Goal: Task Accomplishment & Management: Complete application form

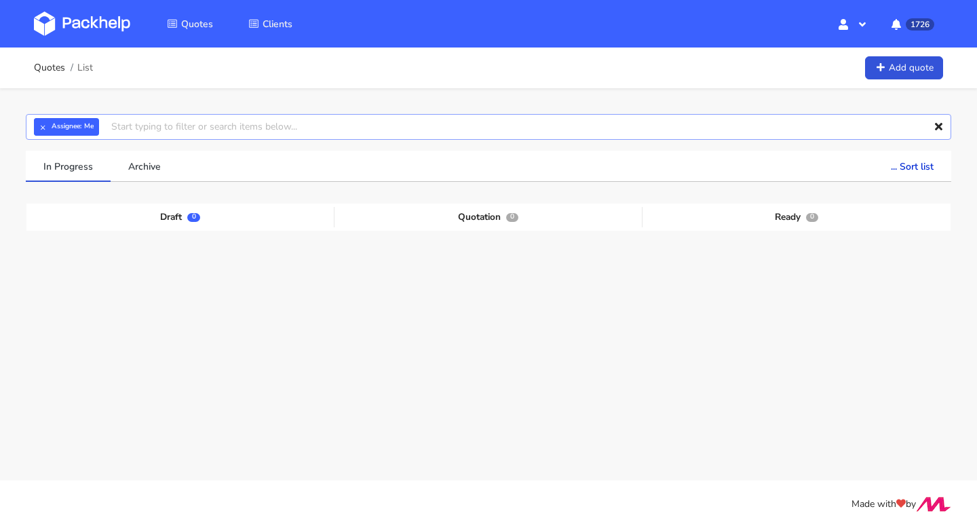
click at [145, 129] on input "text" at bounding box center [489, 127] width 926 height 26
paste input "CBOX"
type input "CBOX"
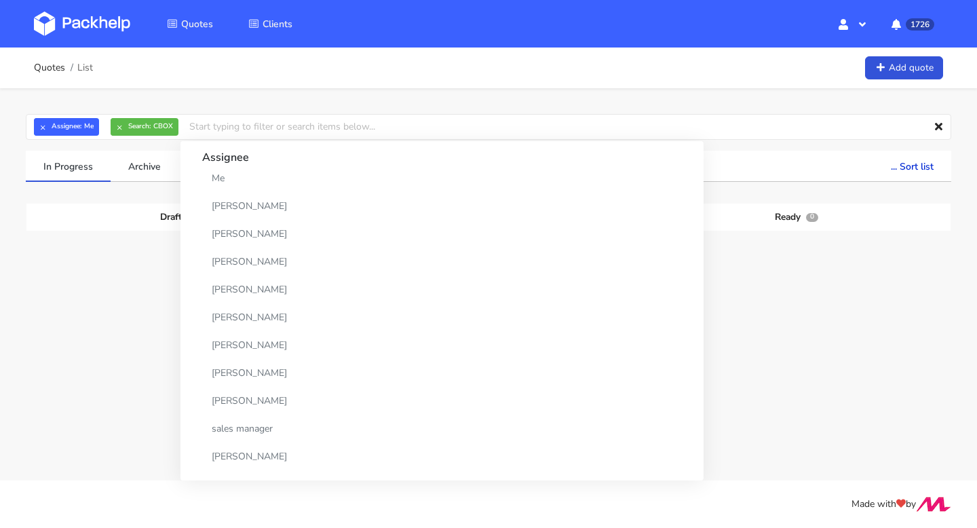
click at [107, 235] on div "Draft 0 Quotation 0 Ready 0" at bounding box center [488, 306] width 905 height 204
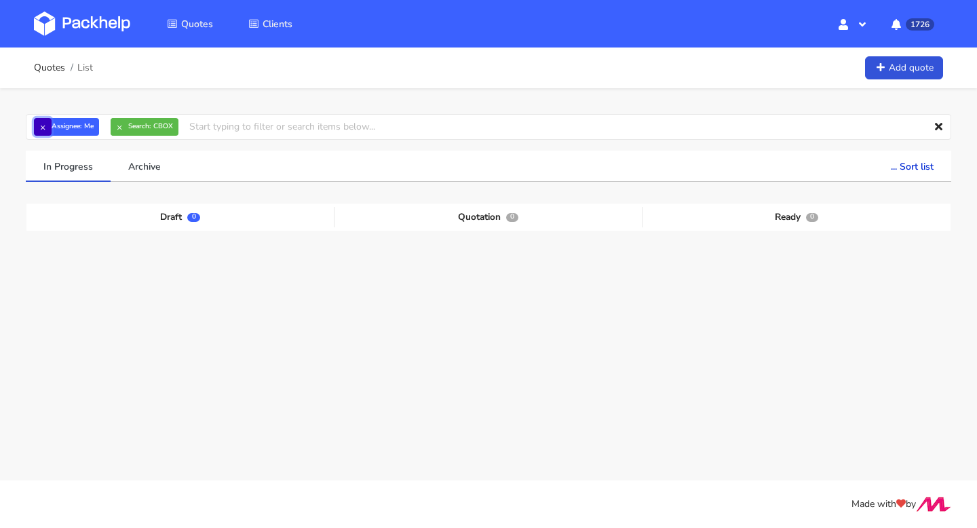
click at [39, 125] on button "×" at bounding box center [43, 127] width 18 height 18
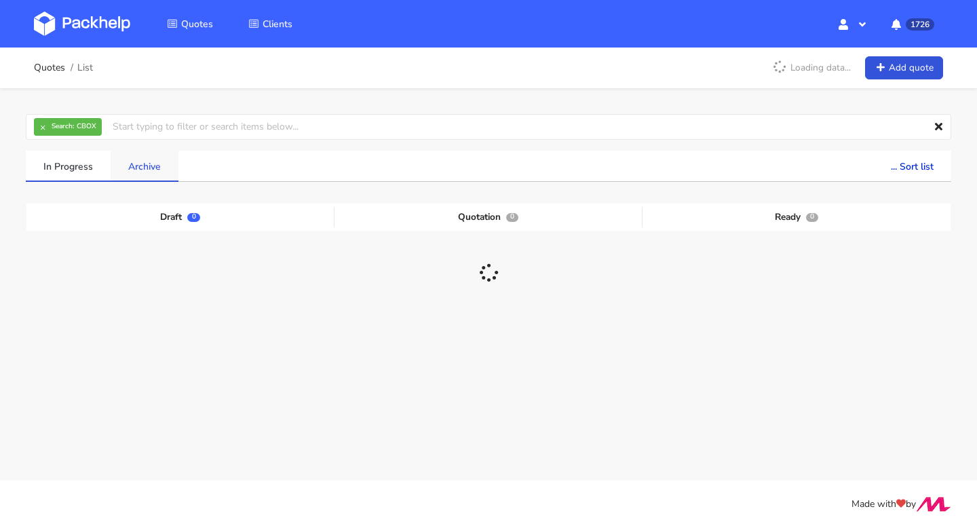
click at [150, 164] on link "Archive" at bounding box center [145, 166] width 68 height 30
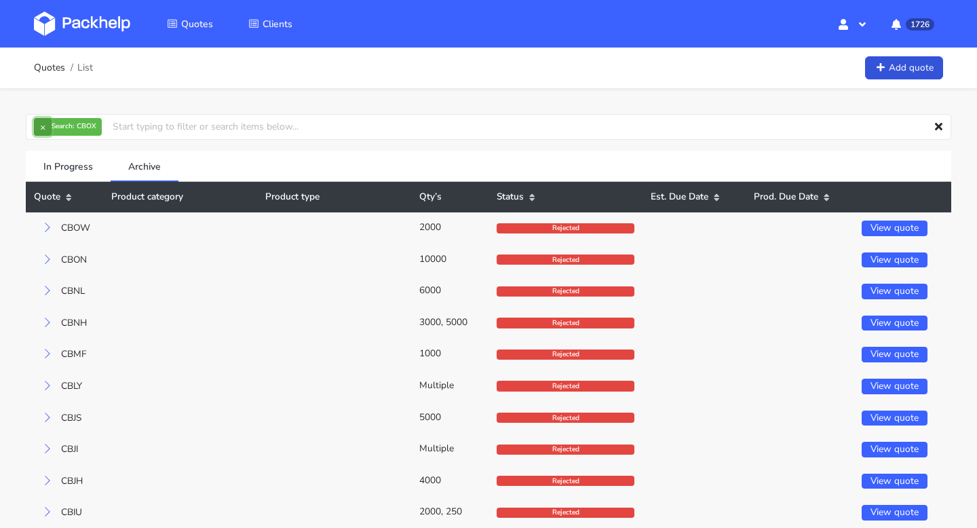
click at [45, 128] on button "×" at bounding box center [43, 127] width 18 height 18
click at [45, 128] on input "text" at bounding box center [489, 127] width 926 height 26
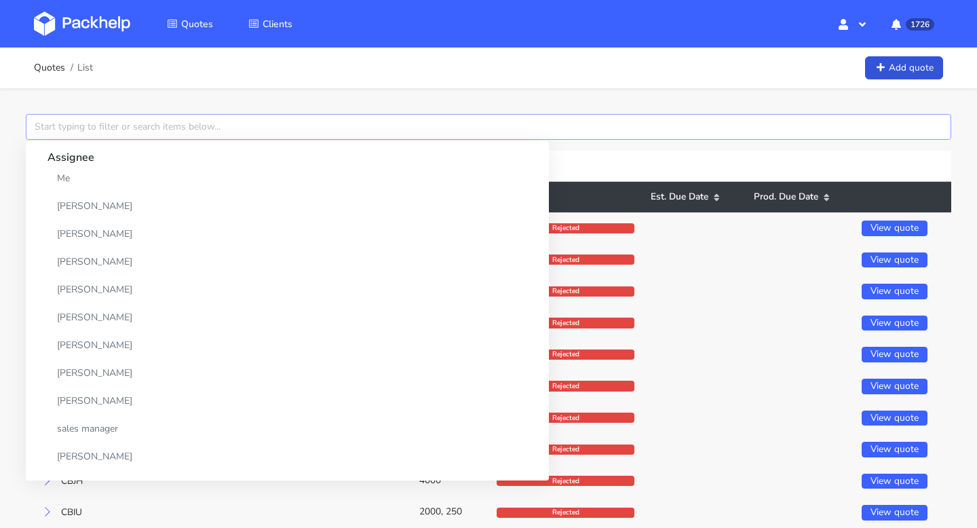
paste input "CBOX"
type input "CBOX"
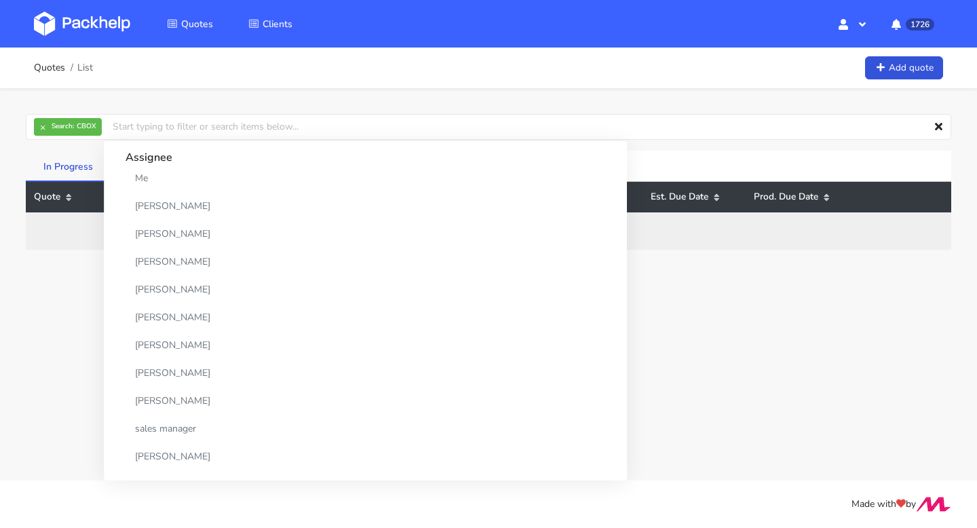
click at [69, 169] on link "In Progress" at bounding box center [68, 166] width 85 height 30
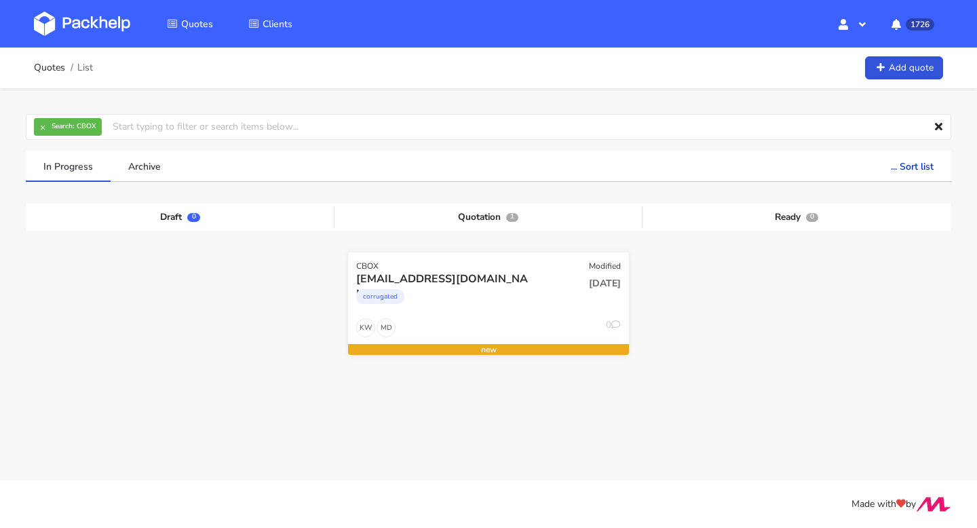
click at [491, 297] on div "corrugated" at bounding box center [446, 299] width 180 height 27
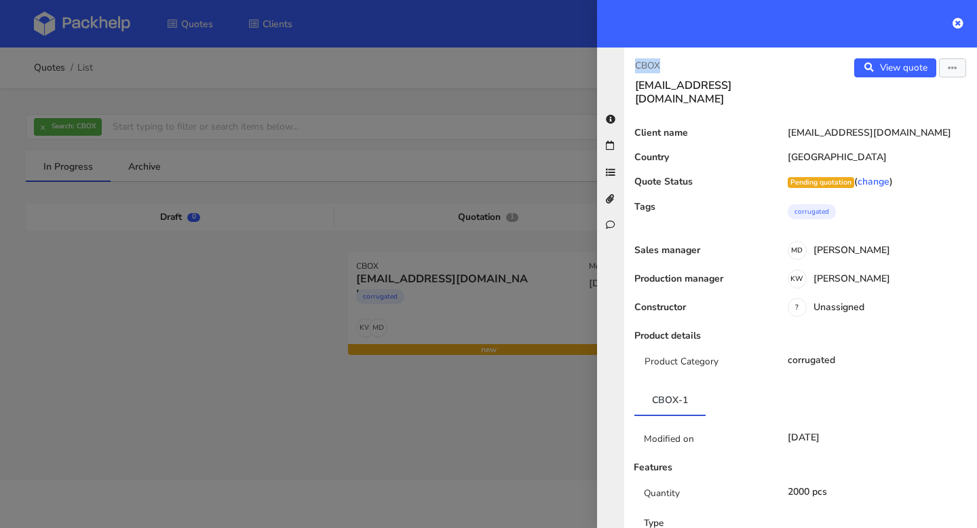
copy p "CBOX"
drag, startPoint x: 688, startPoint y: 65, endPoint x: 612, endPoint y: 65, distance: 75.3
click at [612, 65] on div "CBOX nbarlocher@gmail.com View quote Edit quote Client name nbarlocher@gmail.co…" at bounding box center [787, 288] width 380 height 481
click at [520, 333] on div at bounding box center [488, 264] width 977 height 528
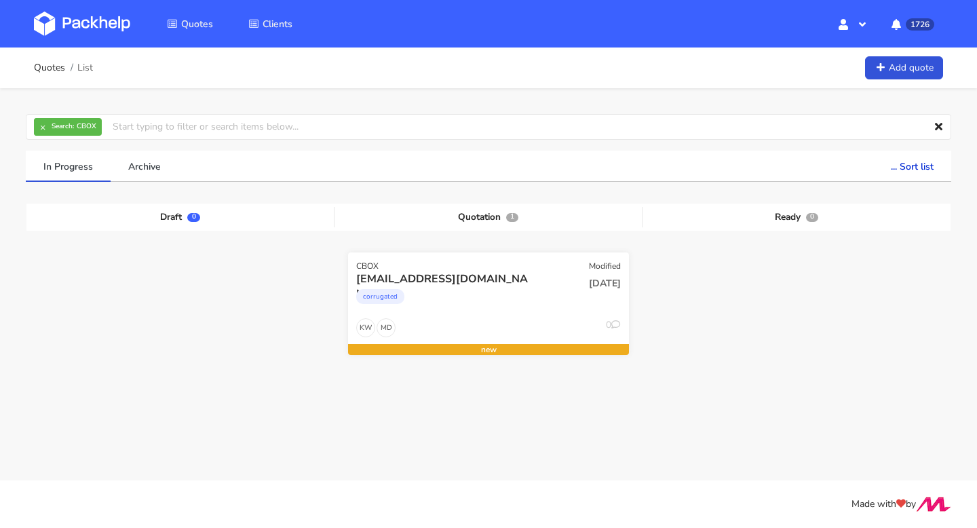
click at [468, 288] on div "corrugated" at bounding box center [446, 299] width 180 height 27
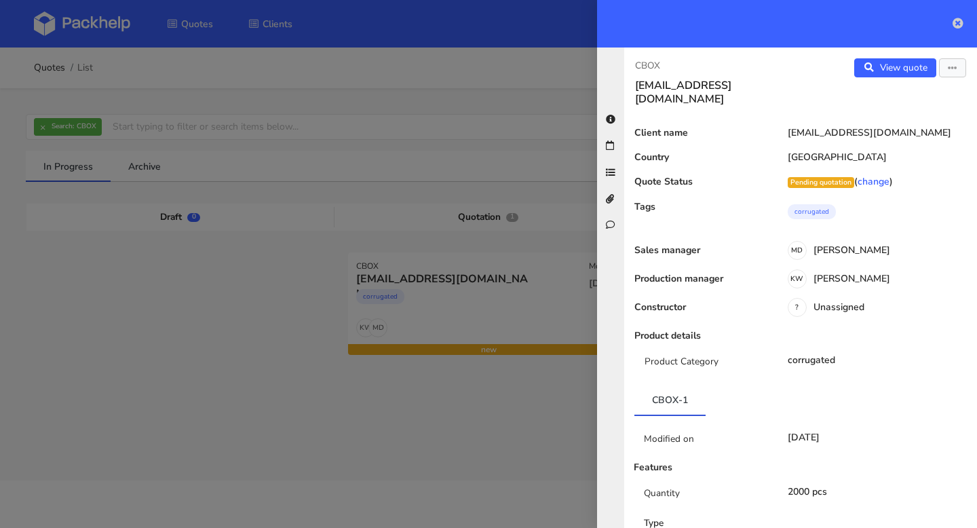
click at [956, 18] on icon at bounding box center [958, 23] width 11 height 11
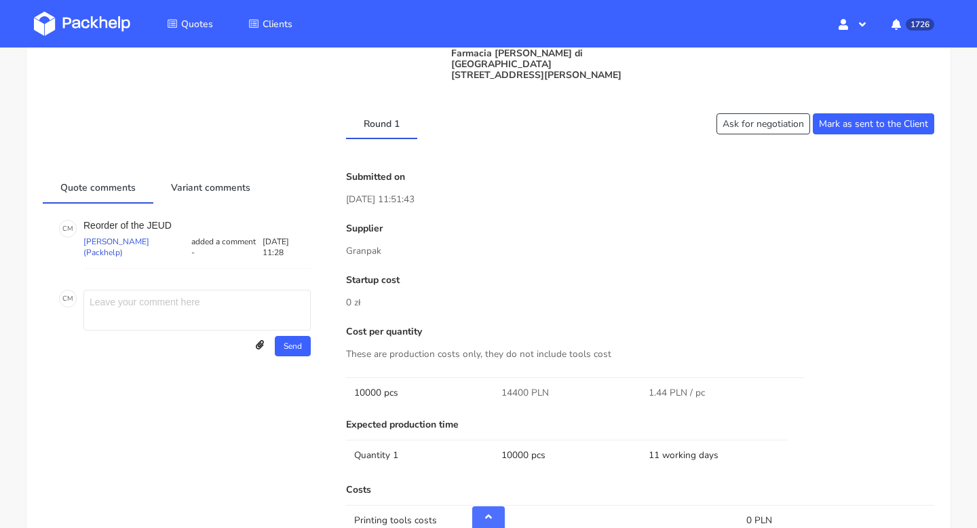
scroll to position [652, 0]
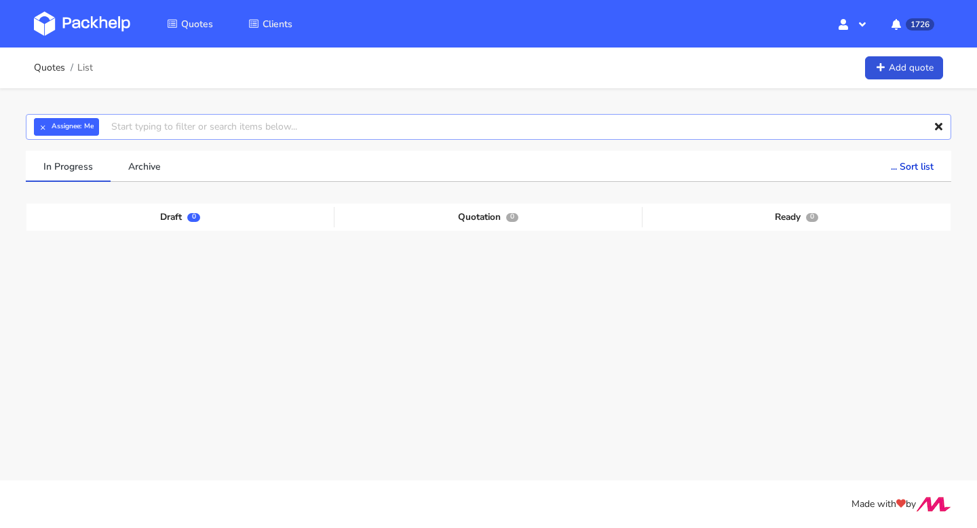
click at [208, 126] on input "text" at bounding box center [489, 127] width 926 height 26
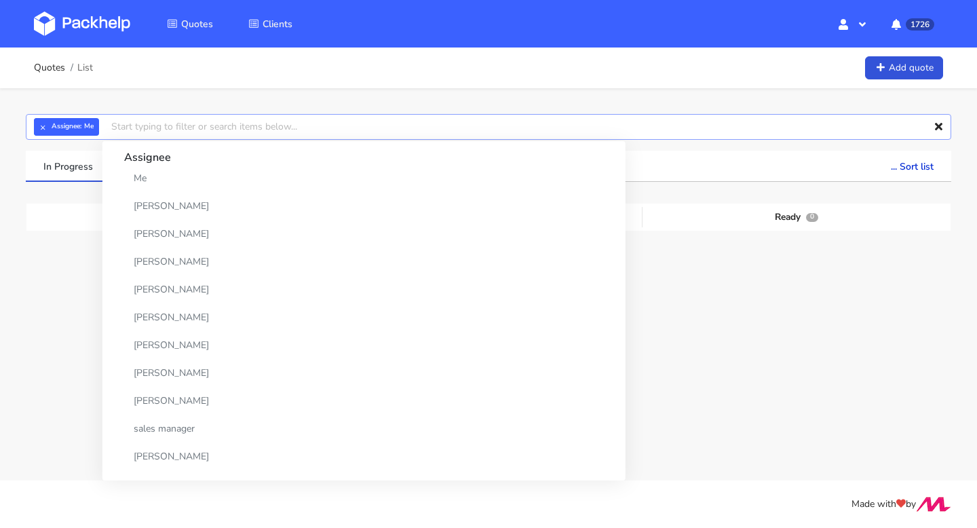
paste input "CBOW"
type input "CBOW"
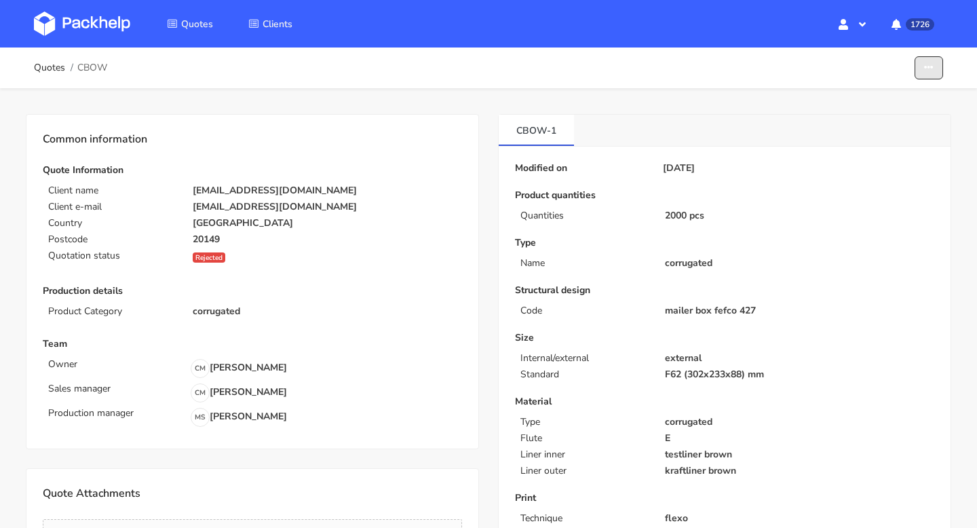
click at [925, 64] on icon "button" at bounding box center [929, 68] width 10 height 10
click at [864, 102] on link "Edit quote" at bounding box center [877, 99] width 119 height 22
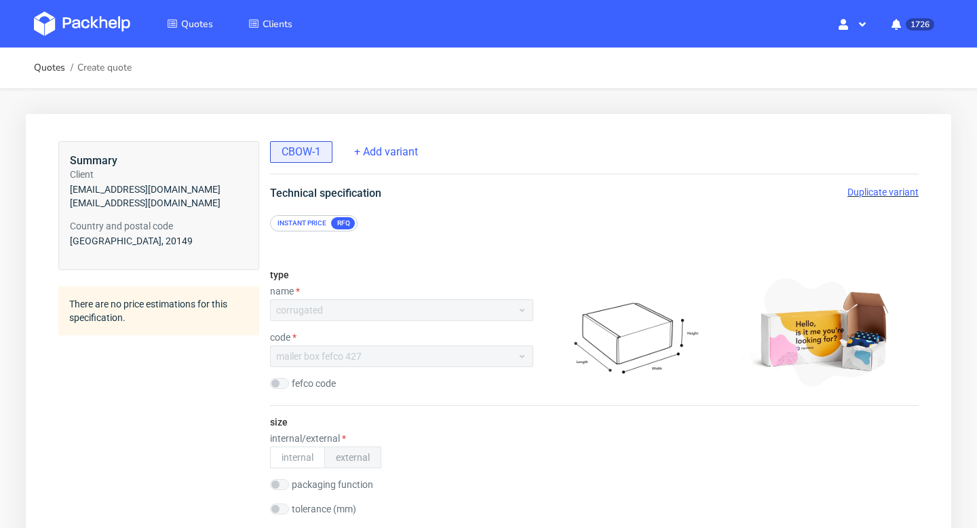
click at [897, 188] on span "Duplicate variant" at bounding box center [883, 192] width 71 height 11
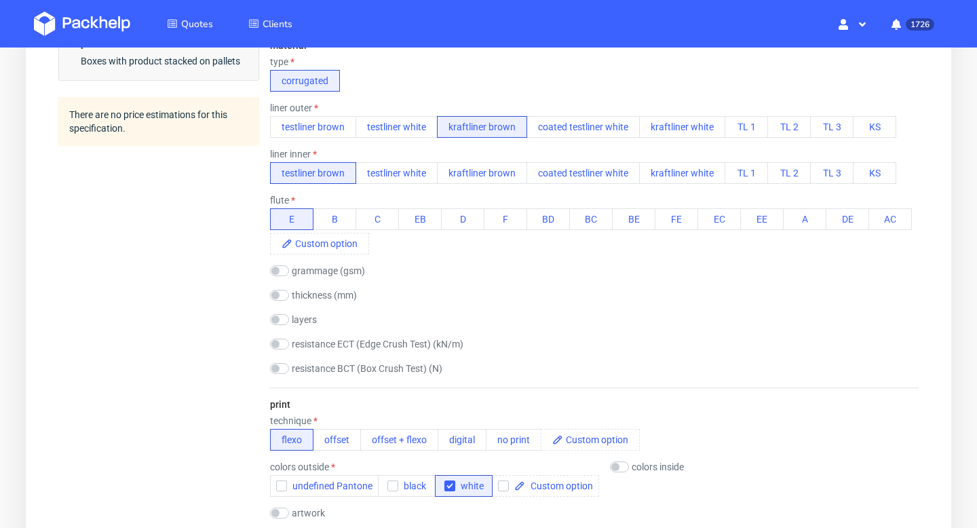
scroll to position [793, 0]
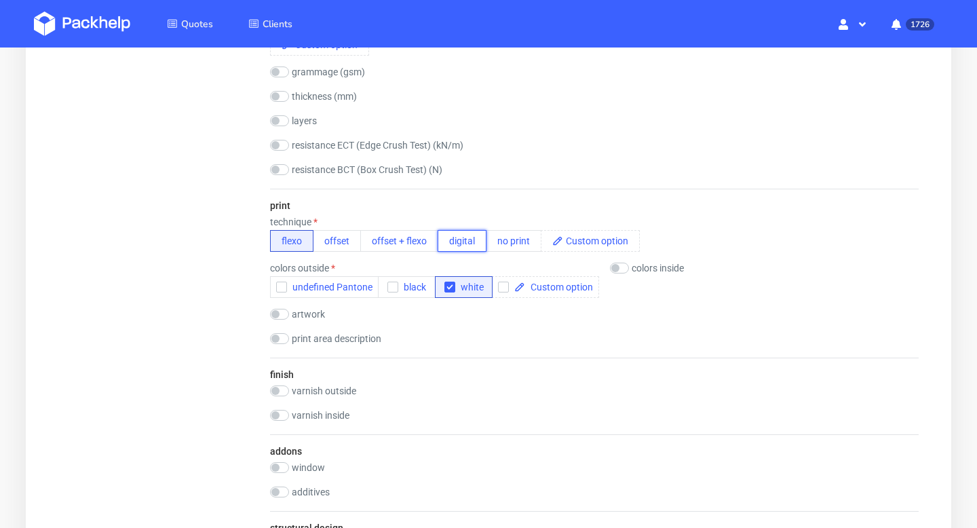
click at [459, 244] on button "digital" at bounding box center [462, 241] width 49 height 22
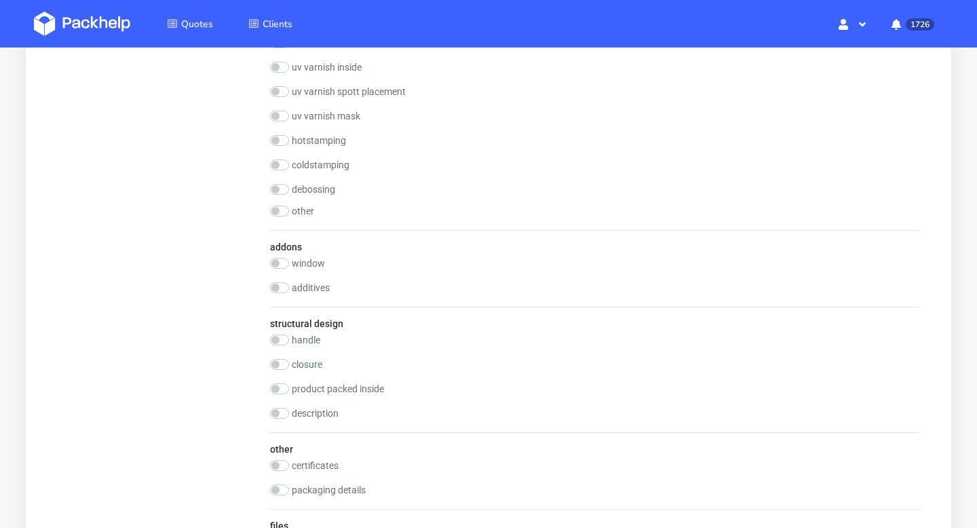
scroll to position [1290, 0]
click at [295, 360] on label "closure" at bounding box center [307, 362] width 31 height 11
checkbox input "true"
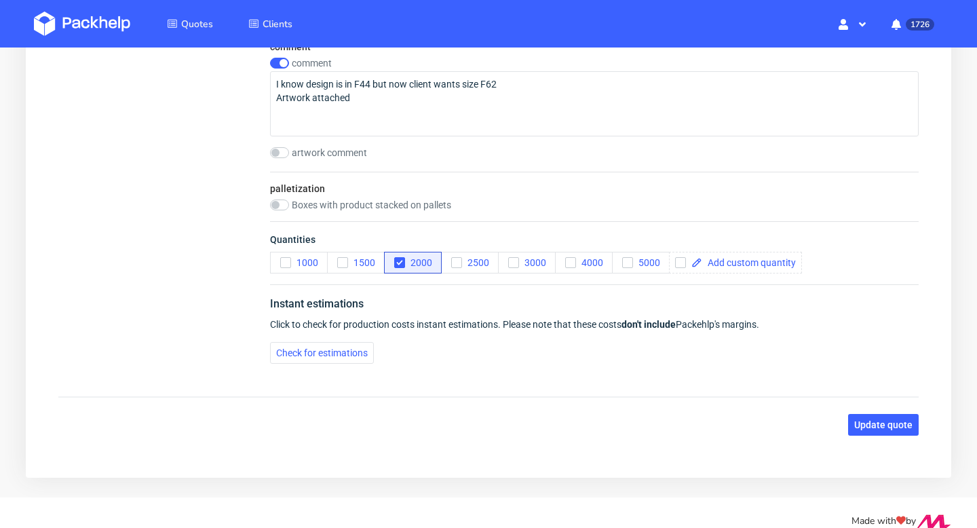
scroll to position [1945, 0]
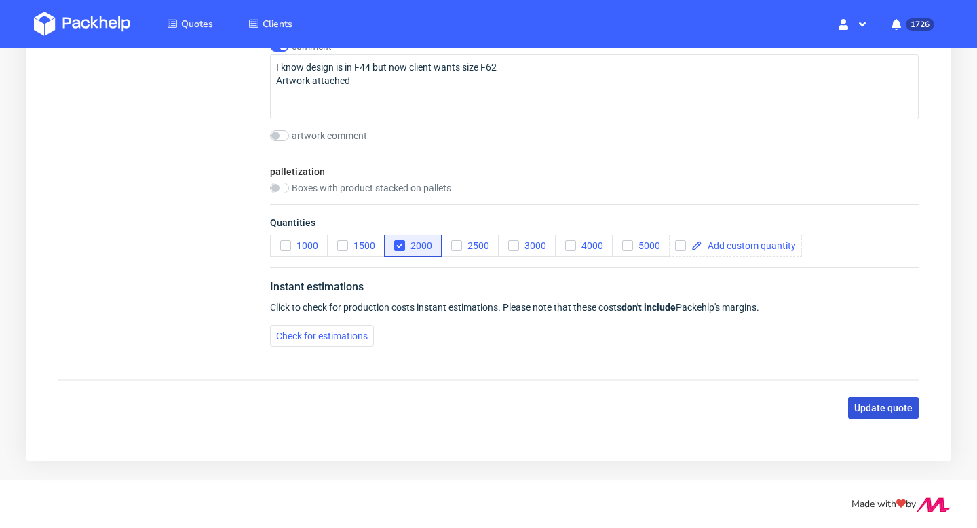
click at [893, 411] on span "Update quote" at bounding box center [883, 408] width 58 height 10
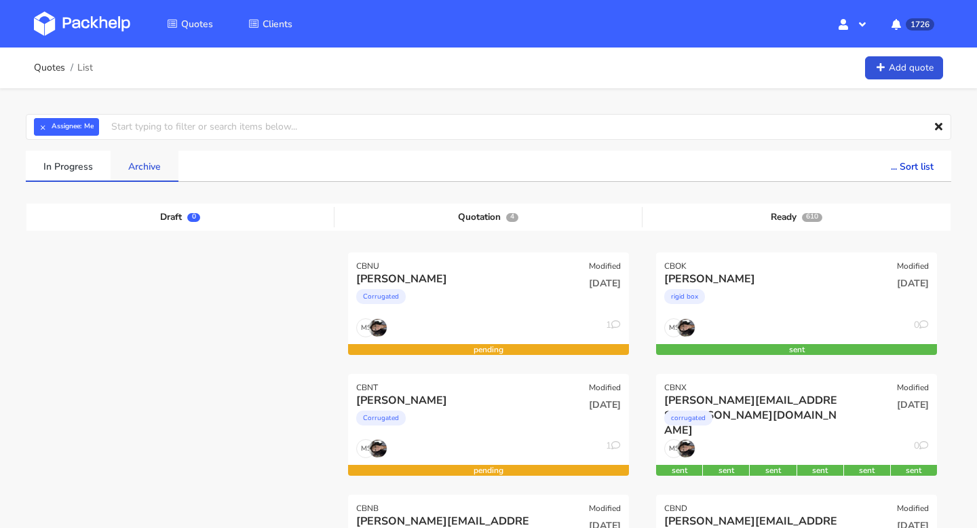
click at [148, 170] on link "Archive" at bounding box center [145, 166] width 68 height 30
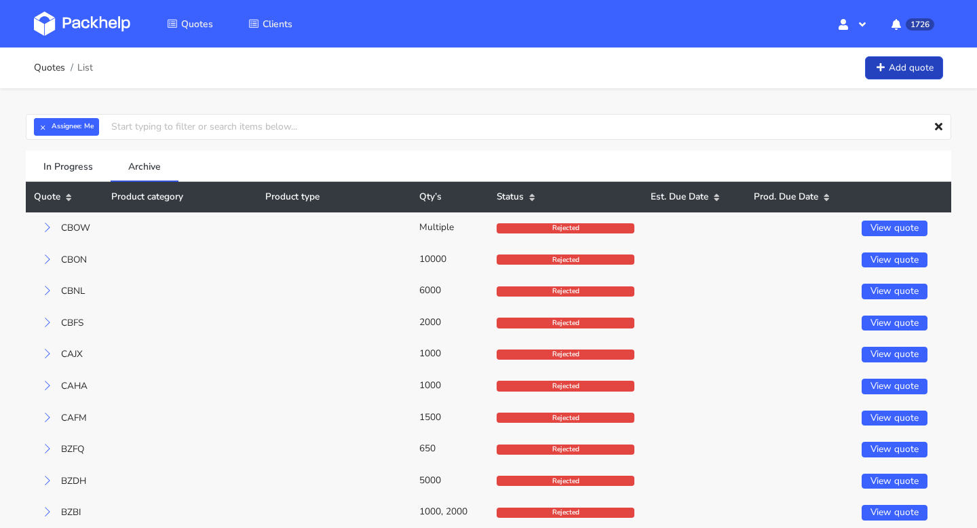
click at [908, 70] on link "Add quote" at bounding box center [904, 68] width 78 height 24
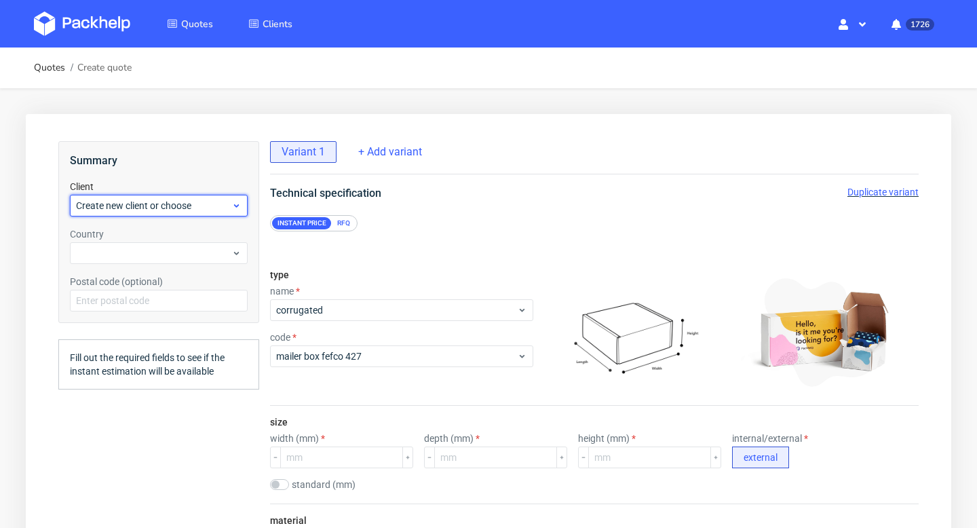
click at [146, 210] on span "Create new client or choose" at bounding box center [153, 206] width 155 height 14
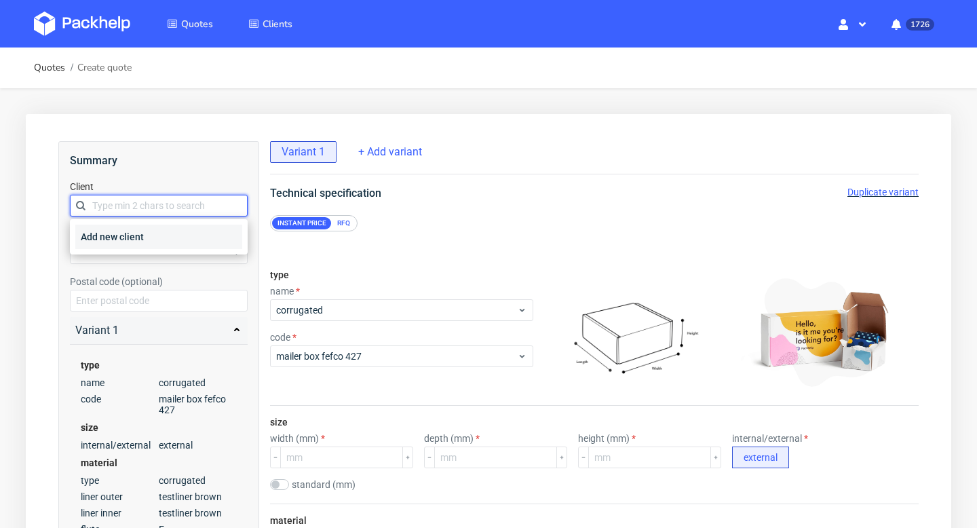
paste input "[EMAIL_ADDRESS][DOMAIN_NAME]"
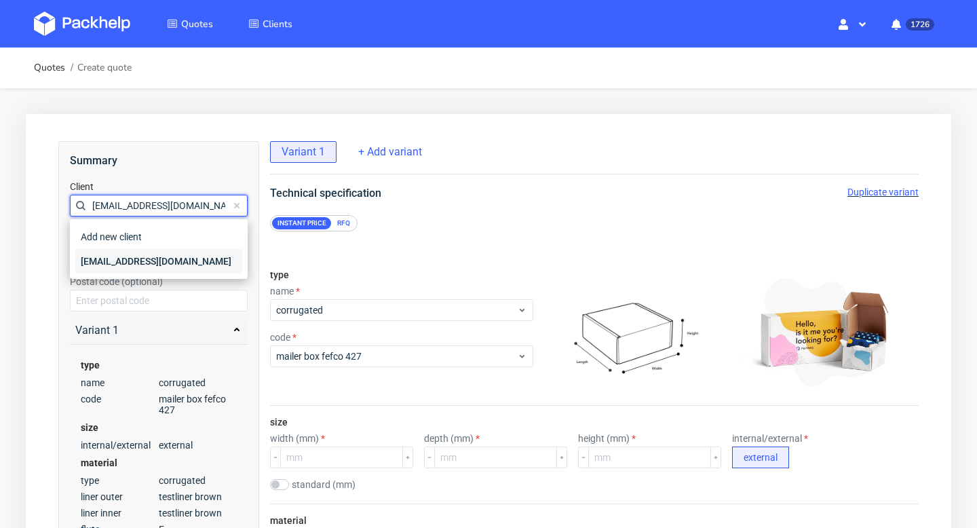
type input "[EMAIL_ADDRESS][DOMAIN_NAME]"
click at [115, 257] on div "[EMAIL_ADDRESS][DOMAIN_NAME]" at bounding box center [158, 261] width 167 height 24
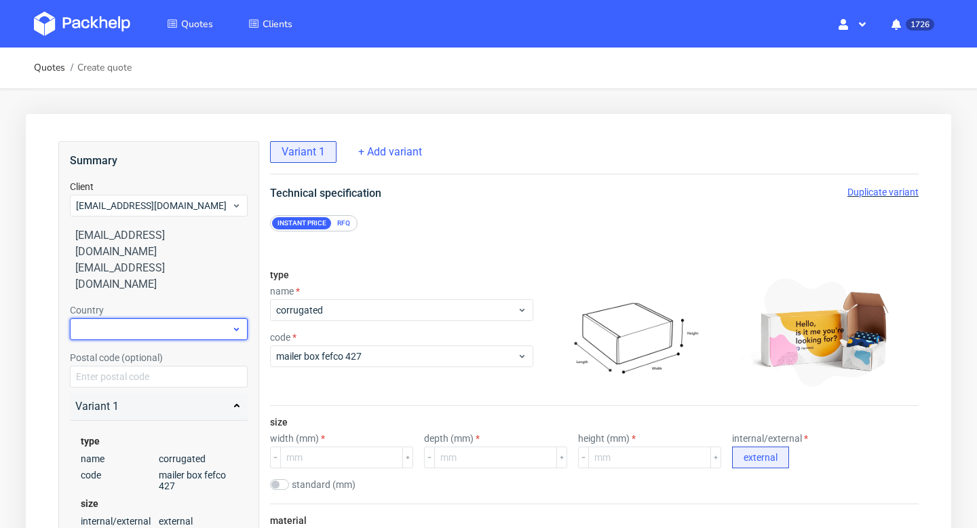
click at [111, 318] on div at bounding box center [159, 329] width 178 height 22
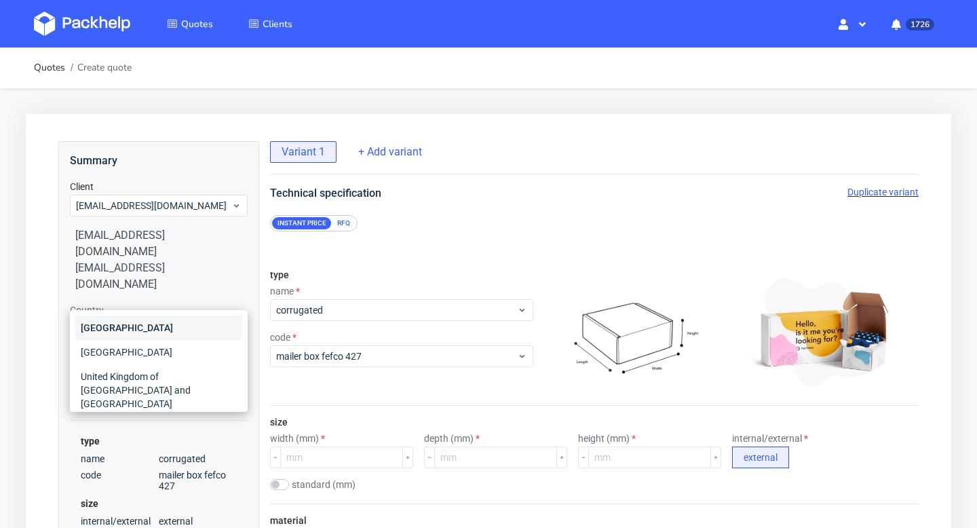
type input "ita"
click at [106, 324] on div "Italy" at bounding box center [158, 328] width 167 height 24
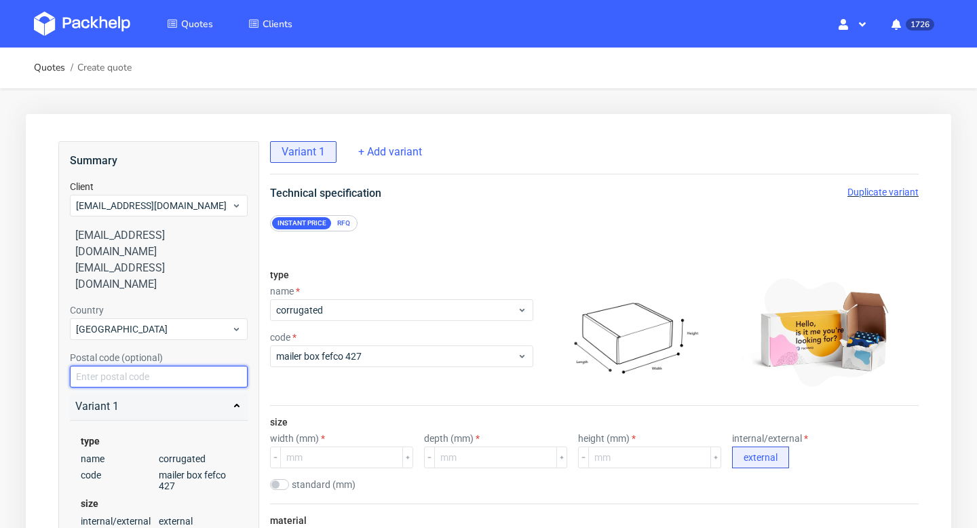
click at [170, 366] on input "text" at bounding box center [159, 377] width 178 height 22
paste input "20149"
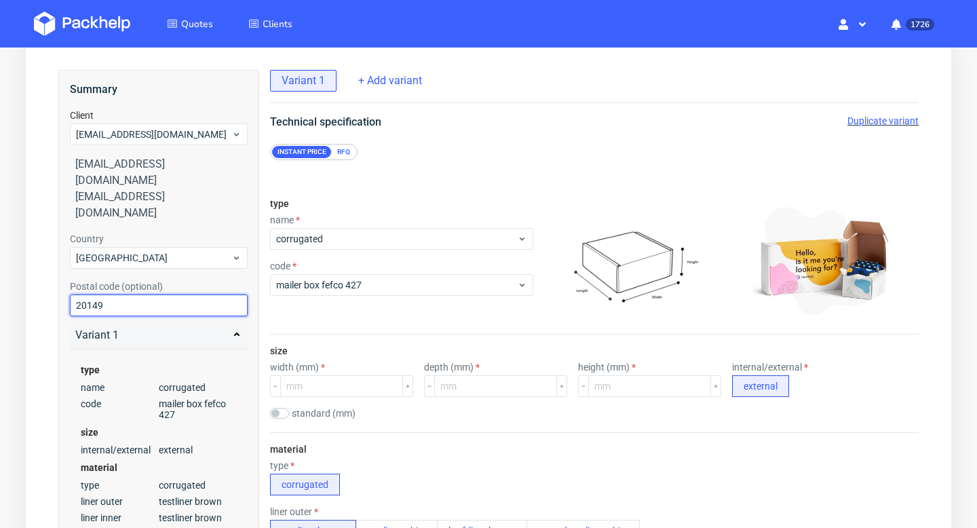
scroll to position [136, 0]
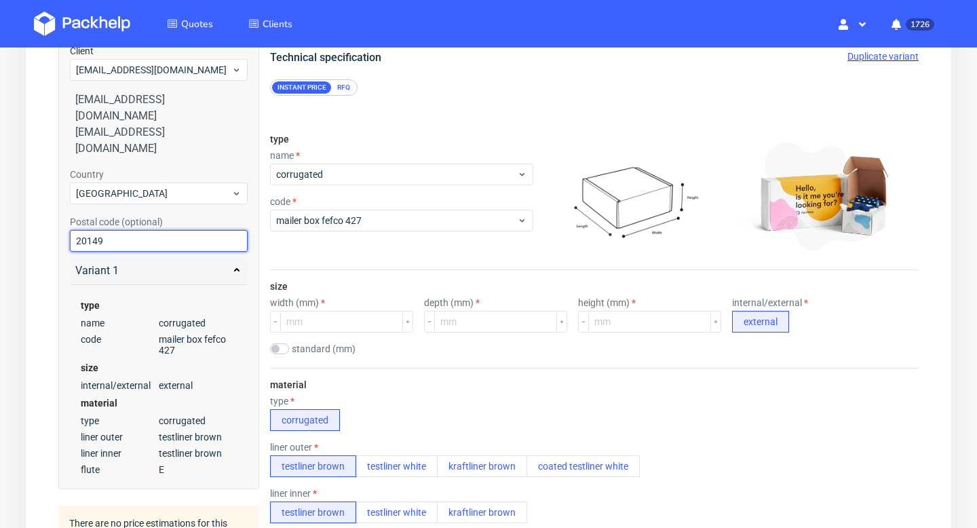
type input "20149"
click at [292, 350] on label "standard (mm)" at bounding box center [324, 348] width 64 height 11
checkbox input "true"
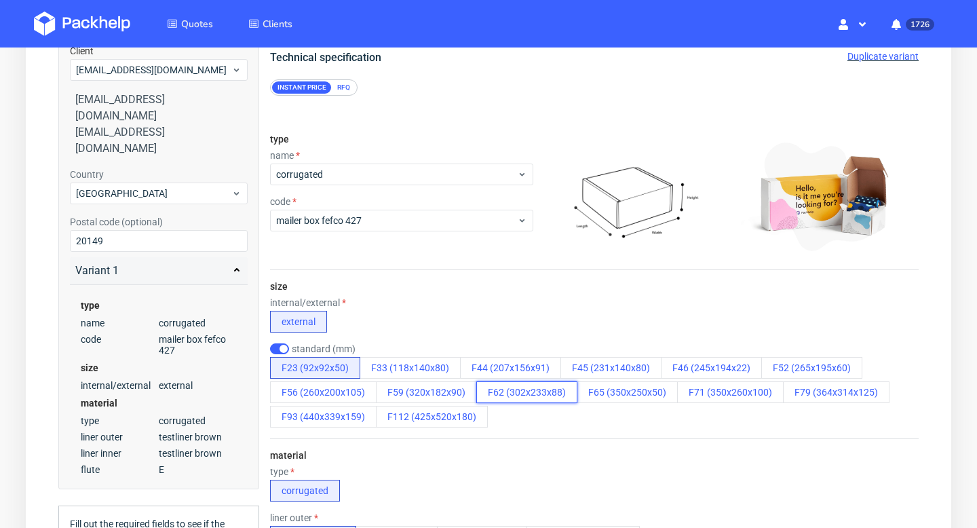
click at [523, 394] on button "F62 (302x233x88)" at bounding box center [526, 392] width 101 height 22
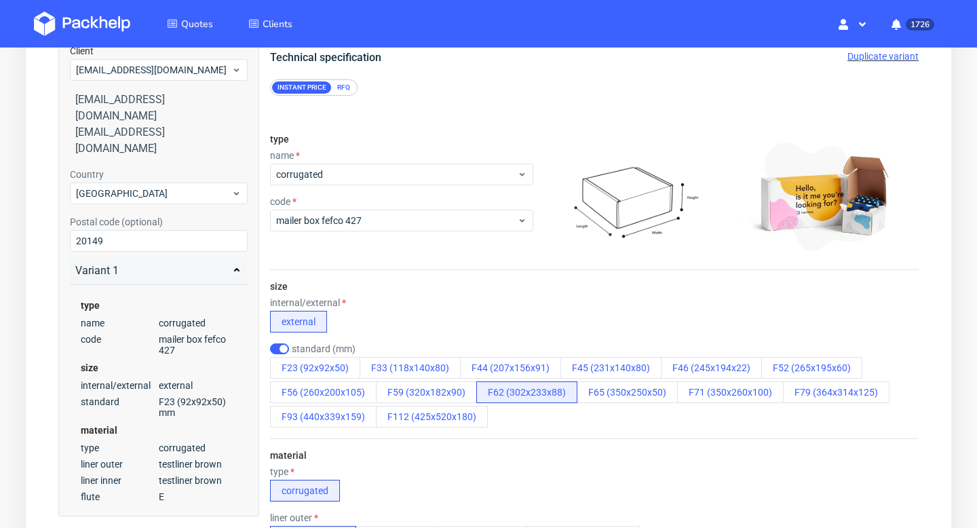
click at [535, 430] on div "size internal/external external standard (mm) F23 (92x92x50) F33 (118x140x80) F…" at bounding box center [594, 354] width 649 height 168
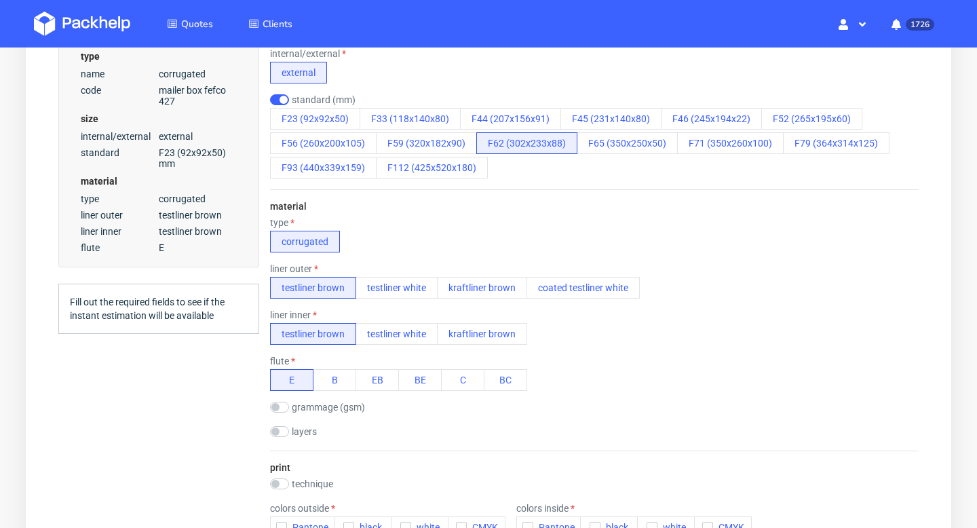
scroll to position [396, 0]
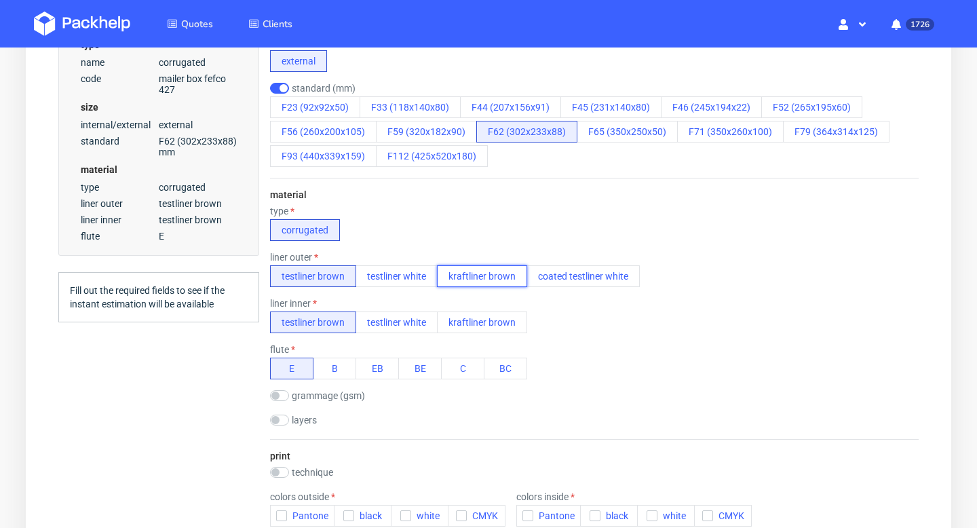
click at [492, 272] on button "kraftliner brown" at bounding box center [482, 276] width 90 height 22
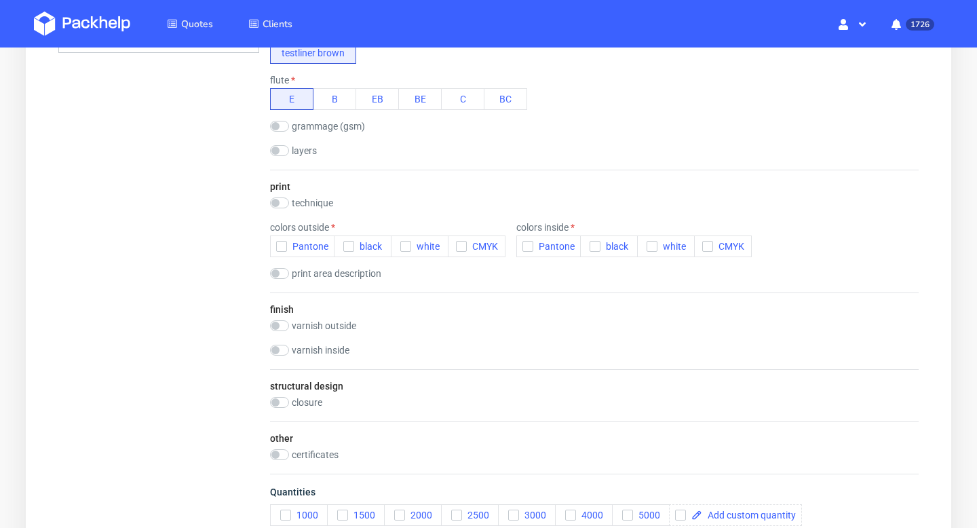
scroll to position [668, 0]
click at [313, 198] on label "technique" at bounding box center [312, 200] width 41 height 11
checkbox input "true"
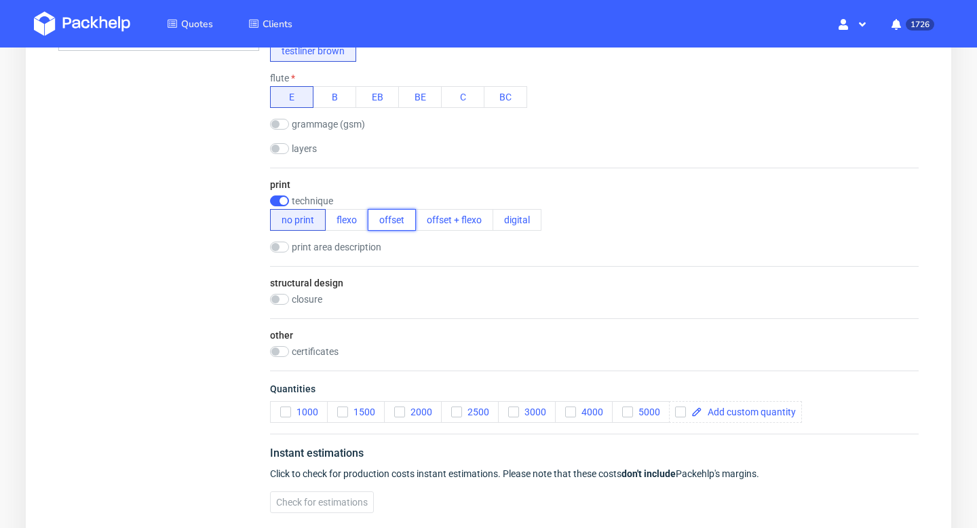
click at [388, 217] on button "offset" at bounding box center [392, 220] width 48 height 22
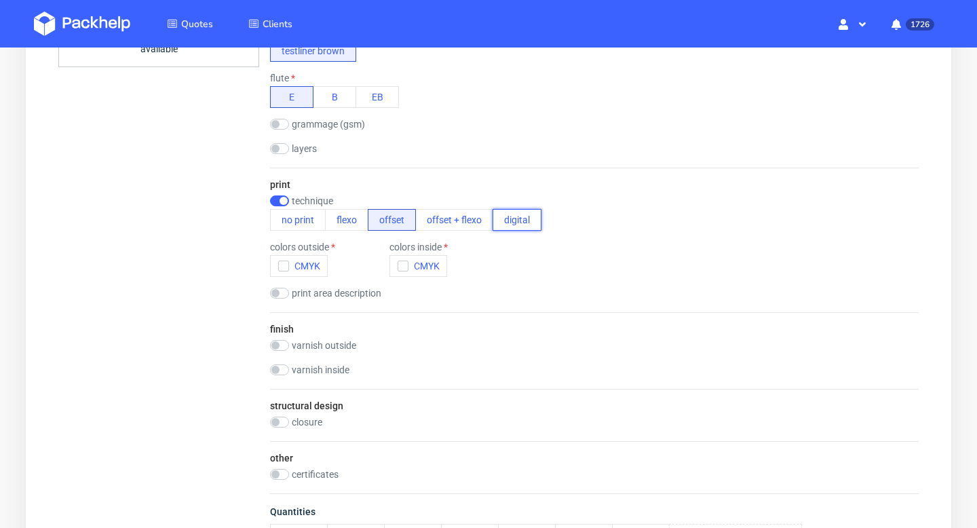
click at [510, 220] on button "digital" at bounding box center [517, 220] width 49 height 22
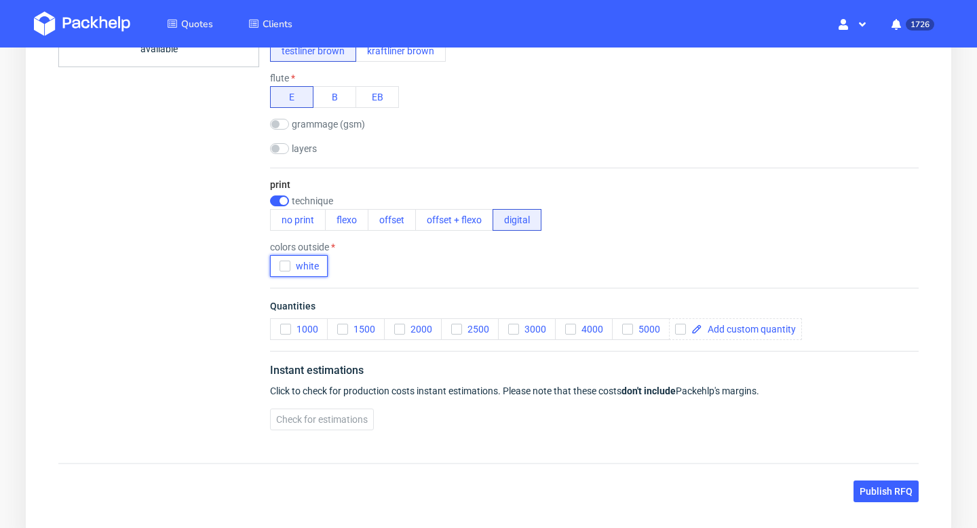
click at [283, 264] on icon "button" at bounding box center [285, 266] width 10 height 10
click at [400, 333] on icon "button" at bounding box center [400, 329] width 10 height 10
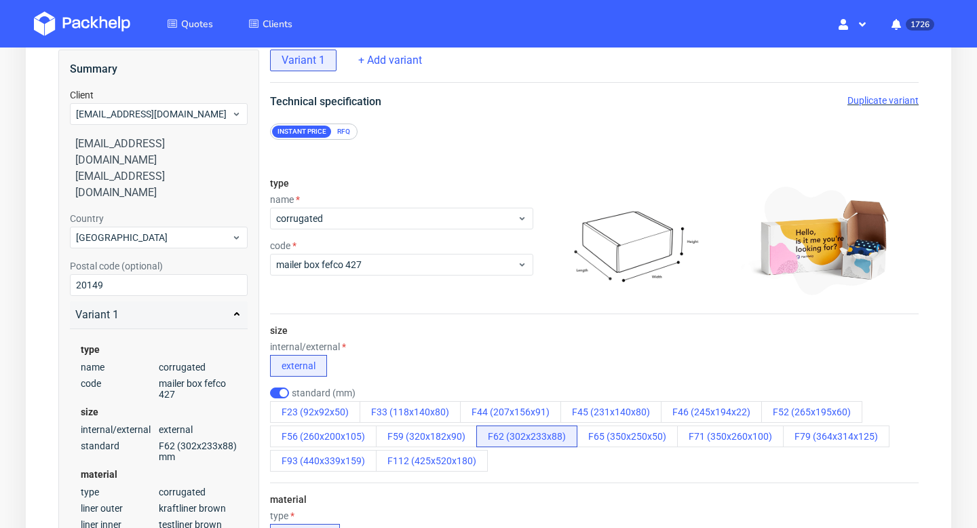
scroll to position [82, 0]
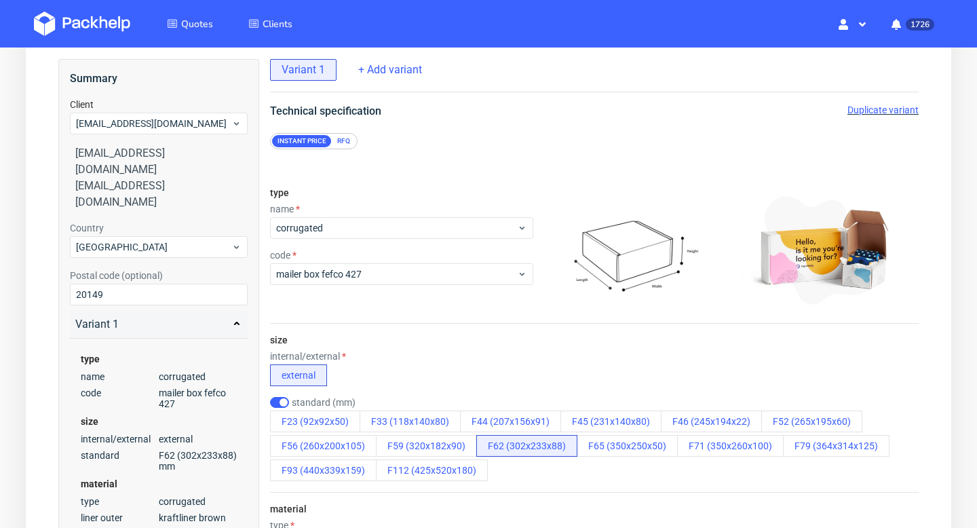
click at [349, 143] on div "RFQ" at bounding box center [344, 141] width 24 height 12
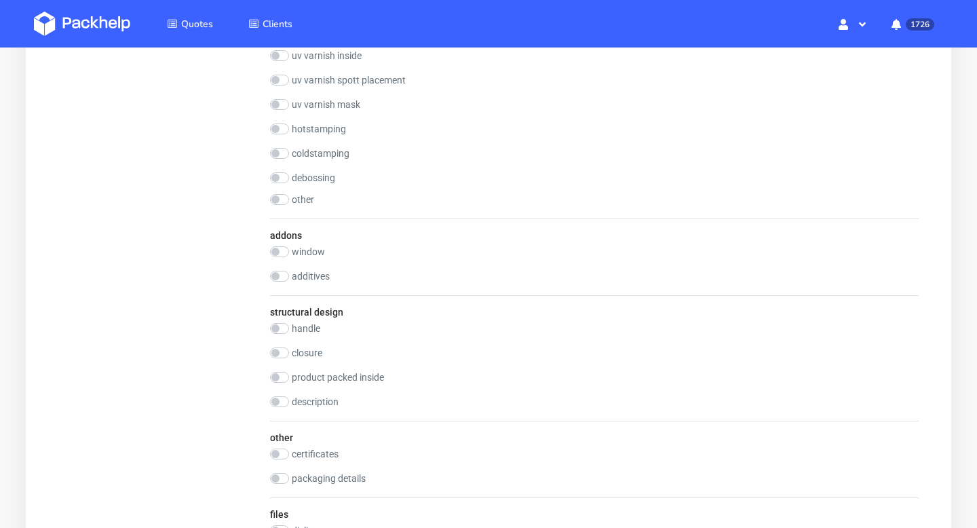
scroll to position [1308, 0]
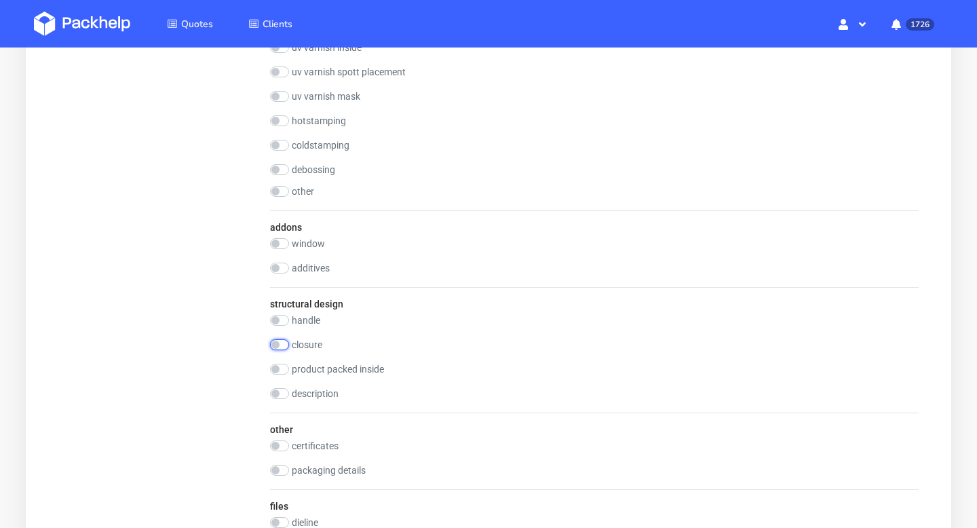
click at [284, 341] on input "checkbox" at bounding box center [279, 344] width 19 height 11
checkbox input "true"
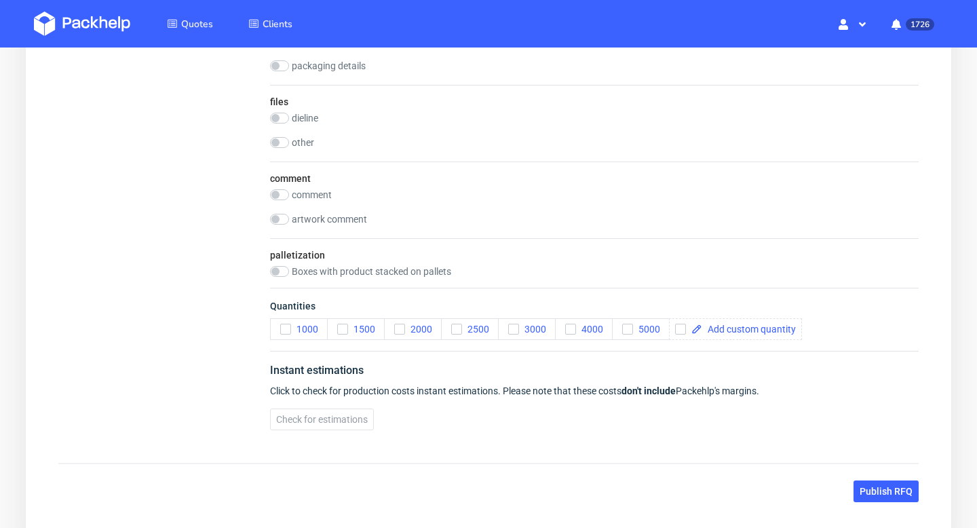
scroll to position [1773, 0]
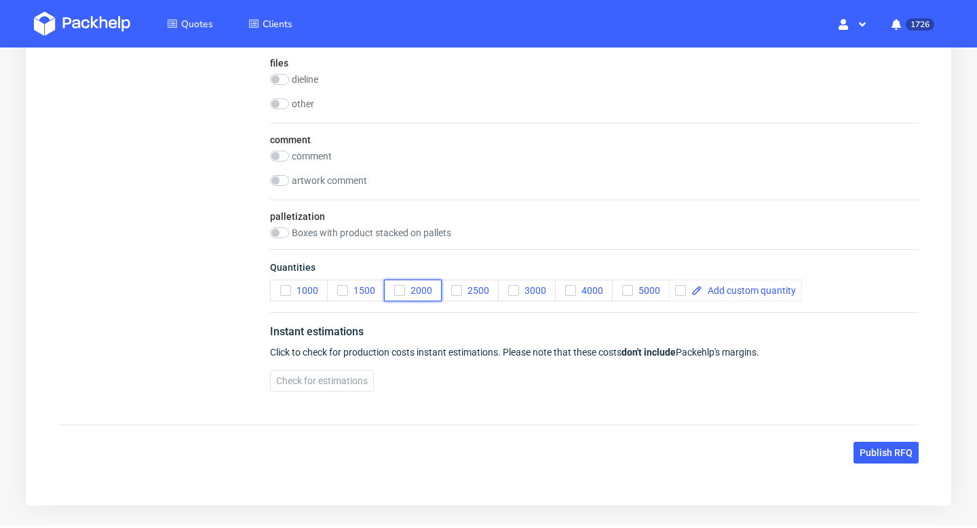
click at [400, 286] on icon "button" at bounding box center [400, 291] width 10 height 10
click at [307, 102] on label "other" at bounding box center [303, 103] width 22 height 11
checkbox input "true"
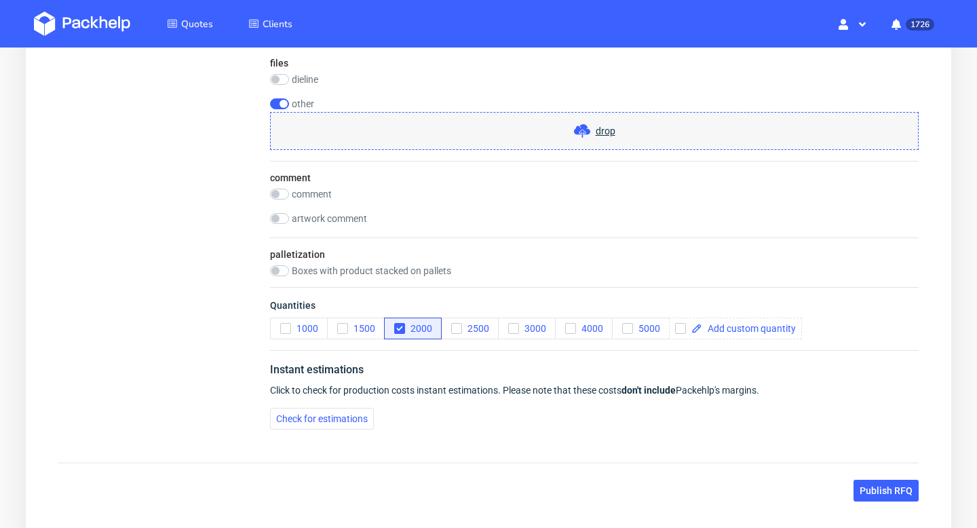
click at [432, 134] on div "drop" at bounding box center [594, 131] width 649 height 38
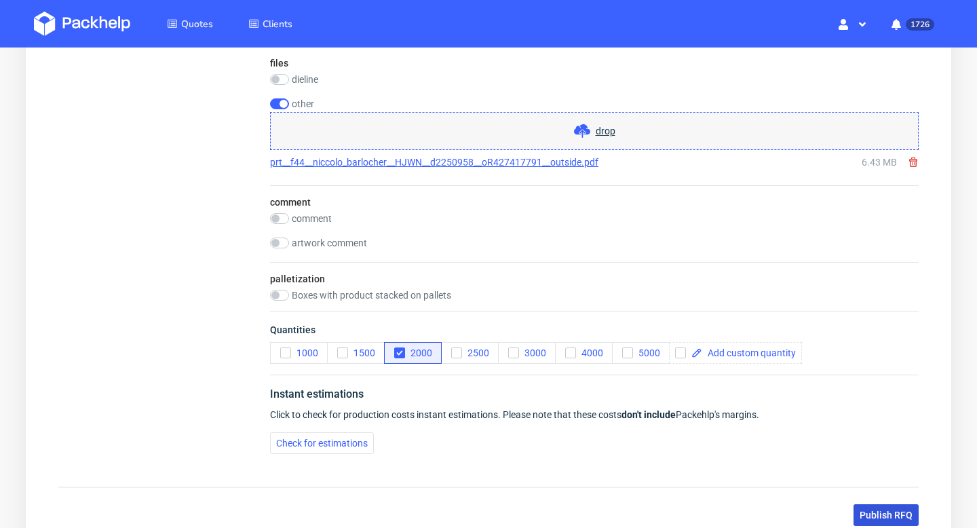
click at [896, 512] on span "Publish RFQ" at bounding box center [886, 515] width 53 height 10
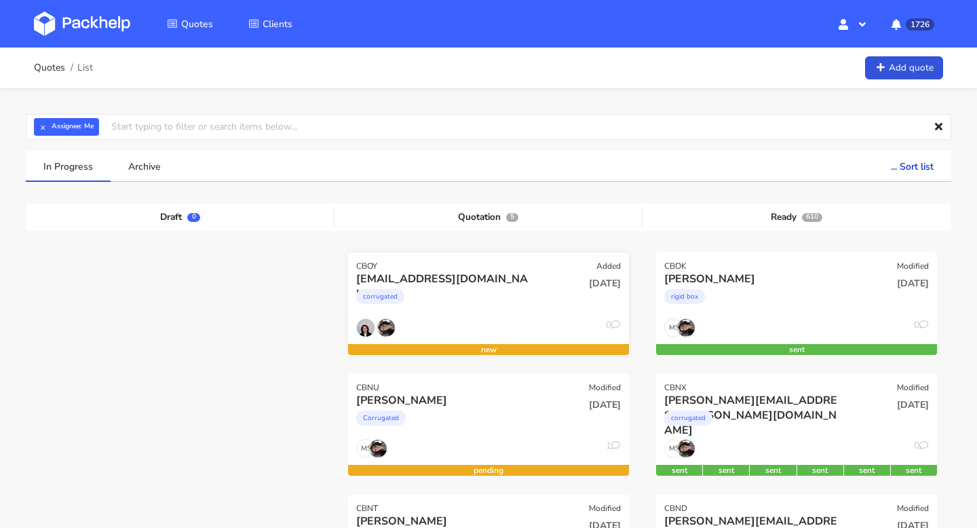
click at [400, 257] on div "CBOY Added" at bounding box center [488, 261] width 281 height 19
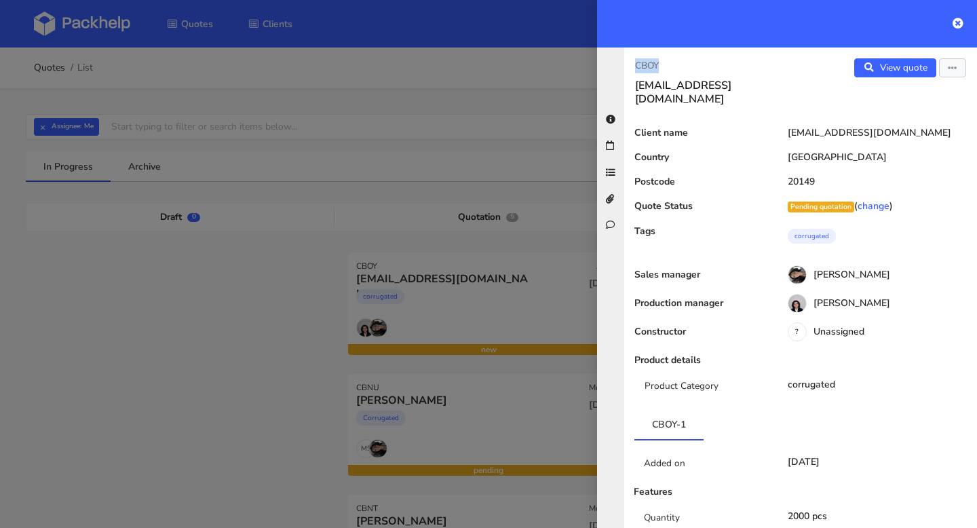
drag, startPoint x: 700, startPoint y: 58, endPoint x: 636, endPoint y: 58, distance: 63.8
click at [636, 58] on p "CBOY" at bounding box center [712, 65] width 155 height 15
copy p "CBOY"
click at [958, 67] on button "button" at bounding box center [952, 67] width 27 height 19
click at [829, 152] on div "Italy" at bounding box center [875, 157] width 206 height 11
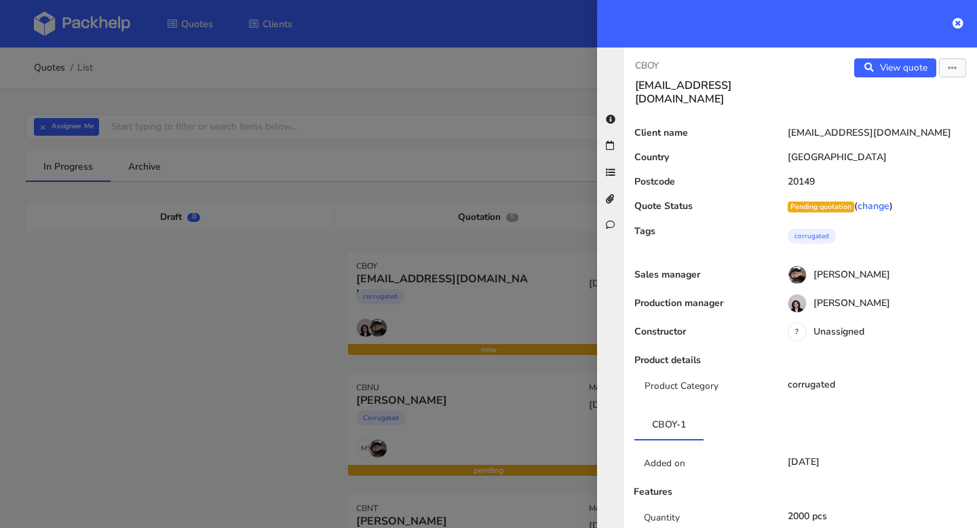
click at [260, 301] on div at bounding box center [488, 264] width 977 height 528
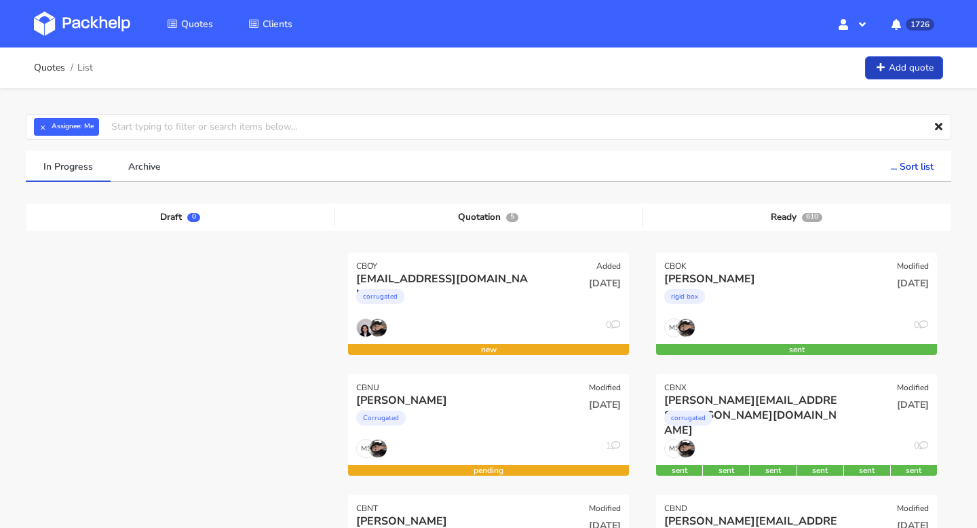
click at [897, 67] on link "Add quote" at bounding box center [904, 68] width 78 height 24
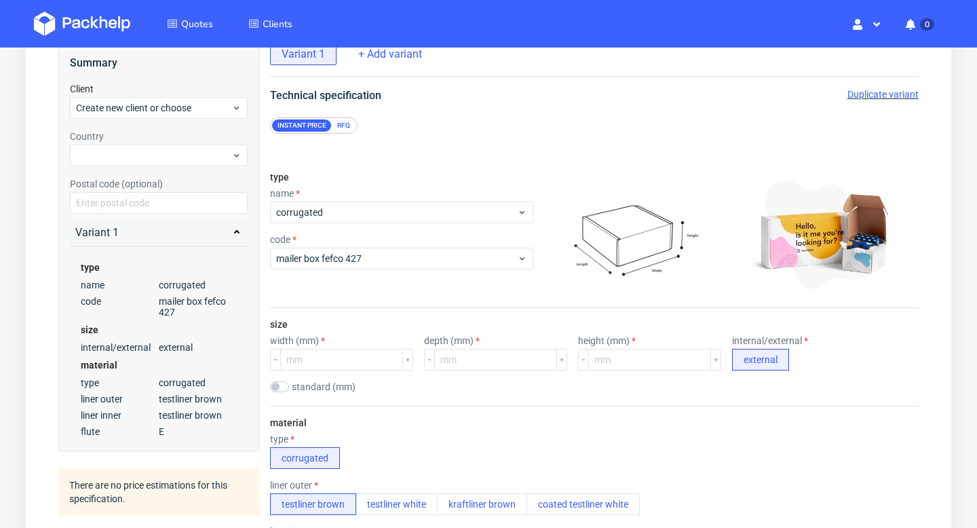
scroll to position [34, 0]
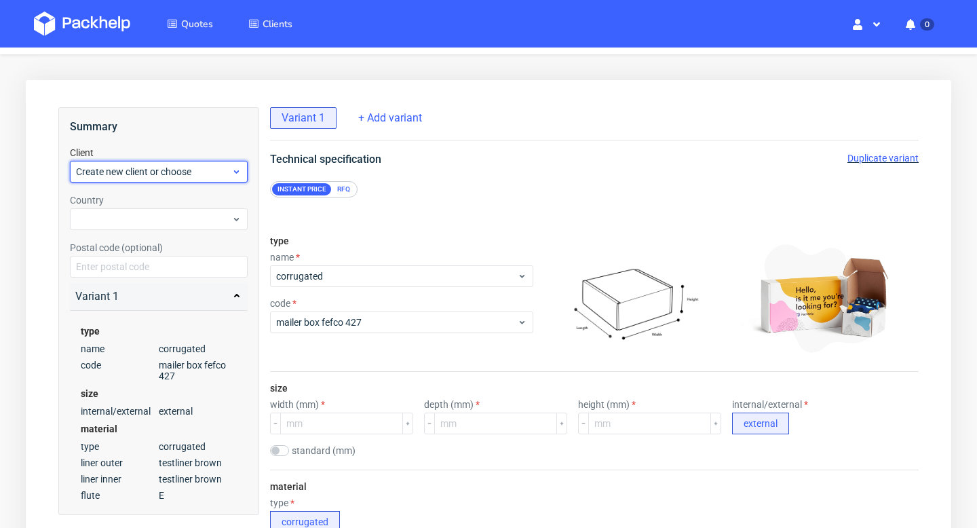
click at [140, 167] on span "Create new client or choose" at bounding box center [153, 172] width 155 height 14
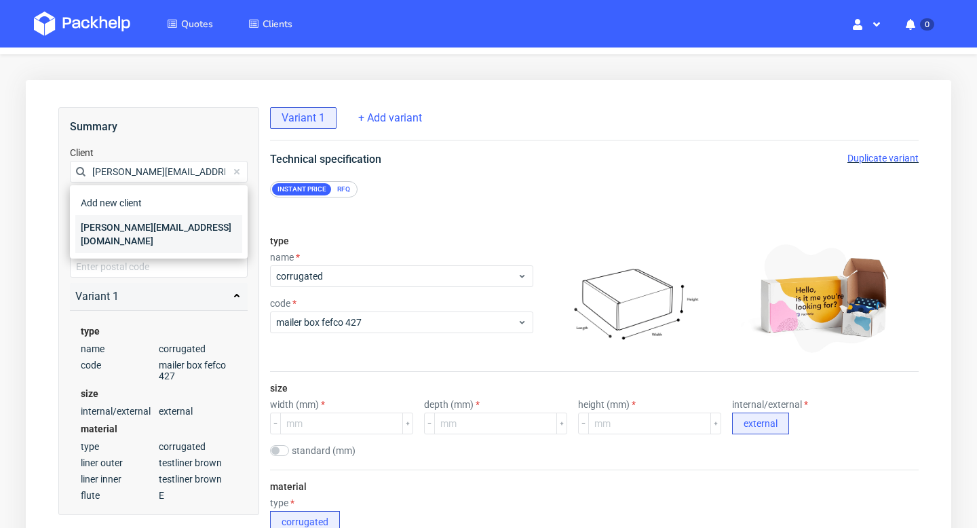
type input "[PERSON_NAME][EMAIL_ADDRESS][DOMAIN_NAME]"
click at [127, 224] on div "[PERSON_NAME][EMAIL_ADDRESS][DOMAIN_NAME]" at bounding box center [158, 234] width 167 height 38
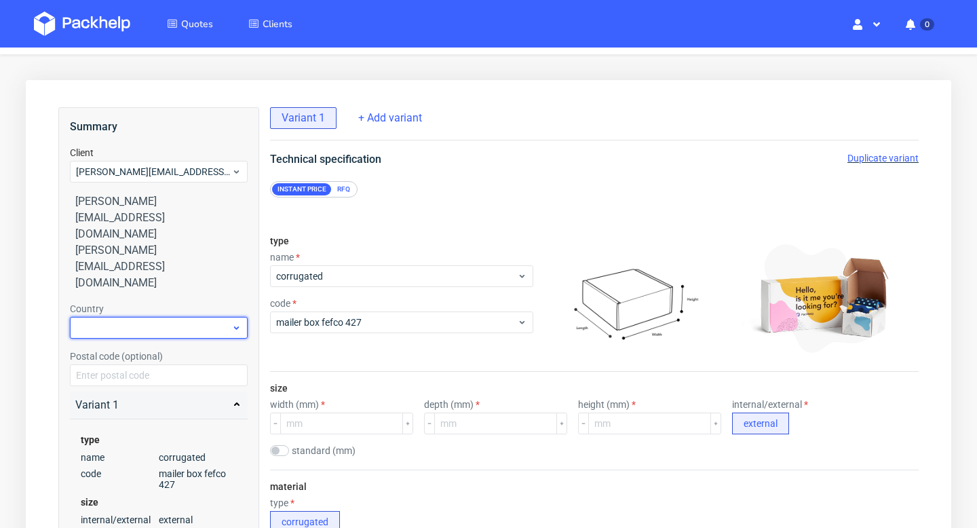
click at [121, 317] on div at bounding box center [159, 328] width 178 height 22
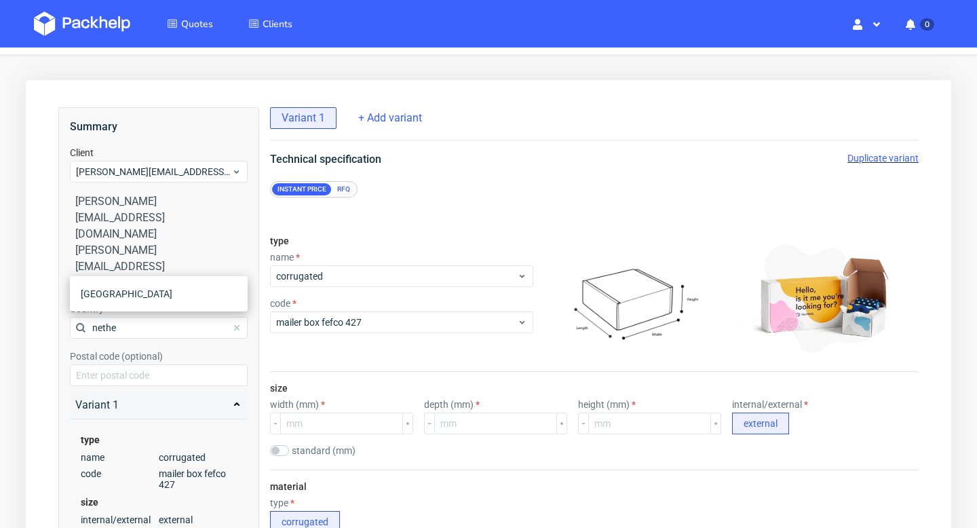
type input "nethe"
click at [111, 307] on div "[GEOGRAPHIC_DATA]" at bounding box center [159, 293] width 178 height 35
click at [111, 297] on div "[GEOGRAPHIC_DATA]" at bounding box center [158, 294] width 167 height 24
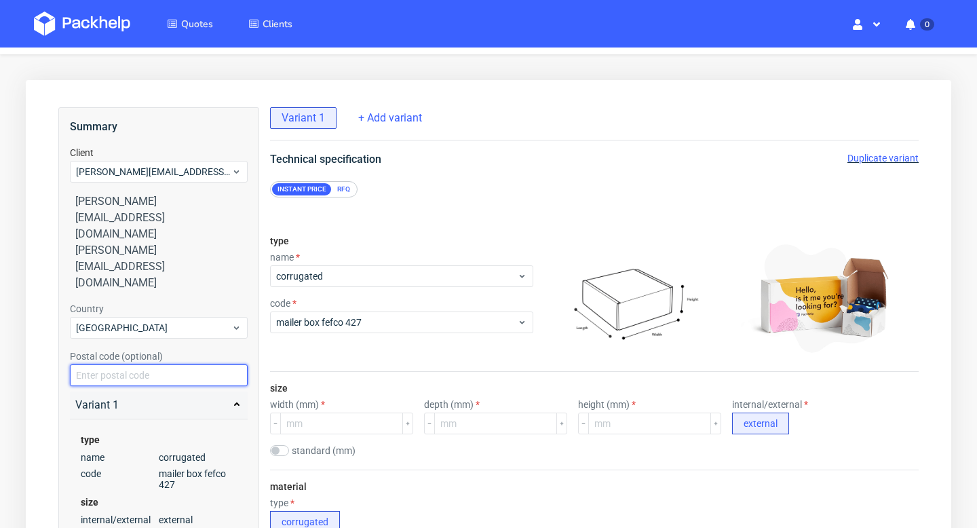
click at [122, 364] on input "text" at bounding box center [159, 375] width 178 height 22
paste input "3047AV"
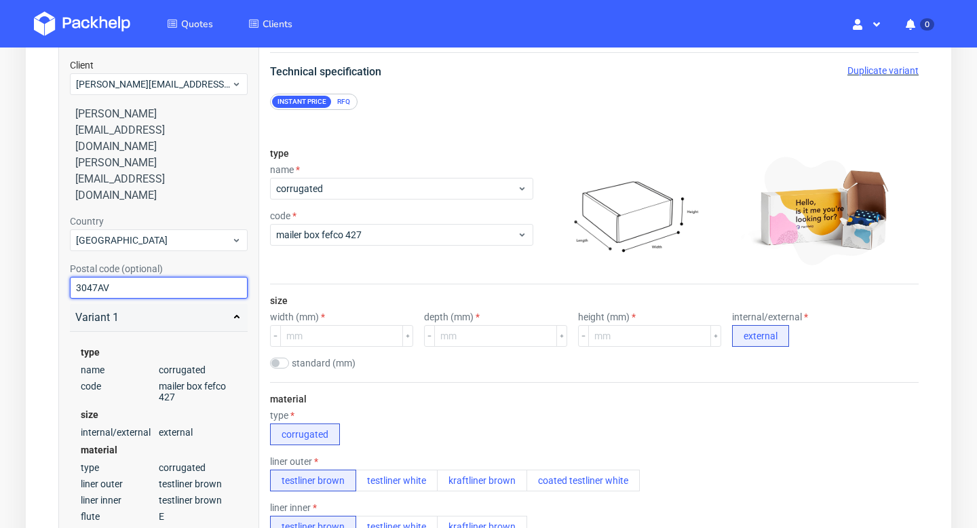
type input "3047AV"
click at [312, 366] on label "standard (mm)" at bounding box center [324, 363] width 64 height 11
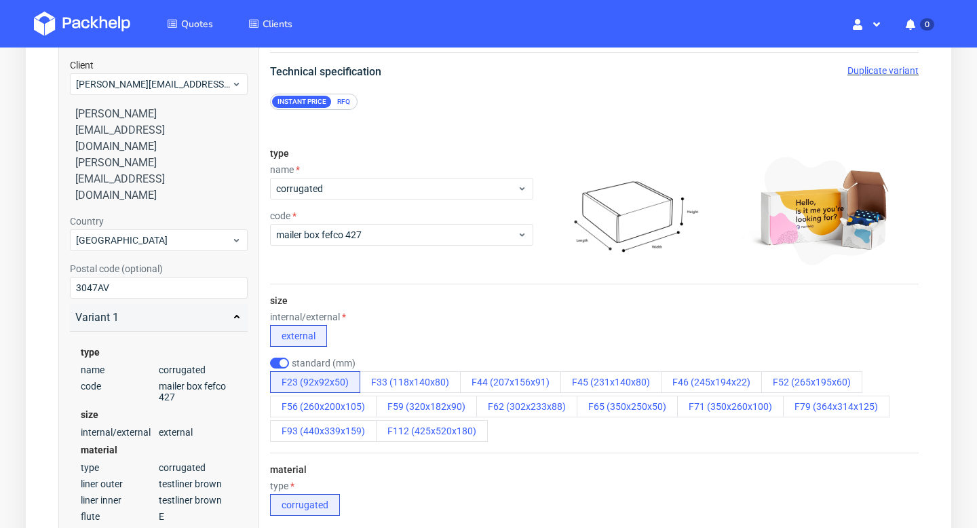
click at [312, 366] on label "standard (mm)" at bounding box center [324, 363] width 64 height 11
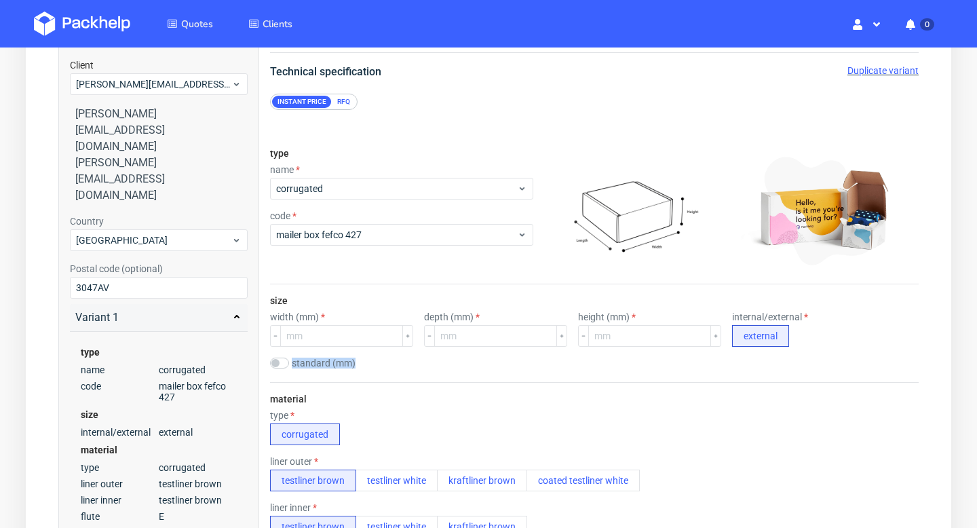
click at [312, 366] on label "standard (mm)" at bounding box center [324, 363] width 64 height 11
checkbox input "true"
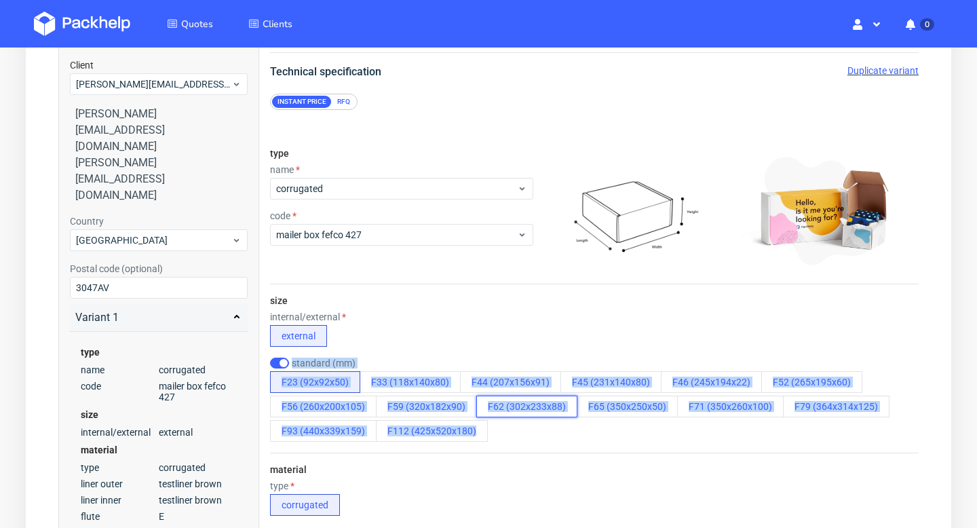
click at [538, 406] on button "F62 (302x233x88)" at bounding box center [526, 407] width 101 height 22
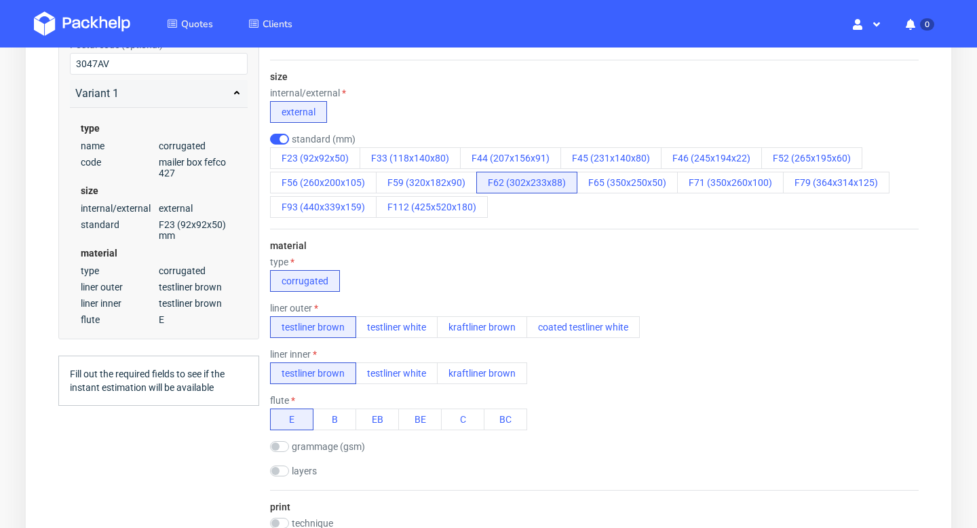
scroll to position [402, 0]
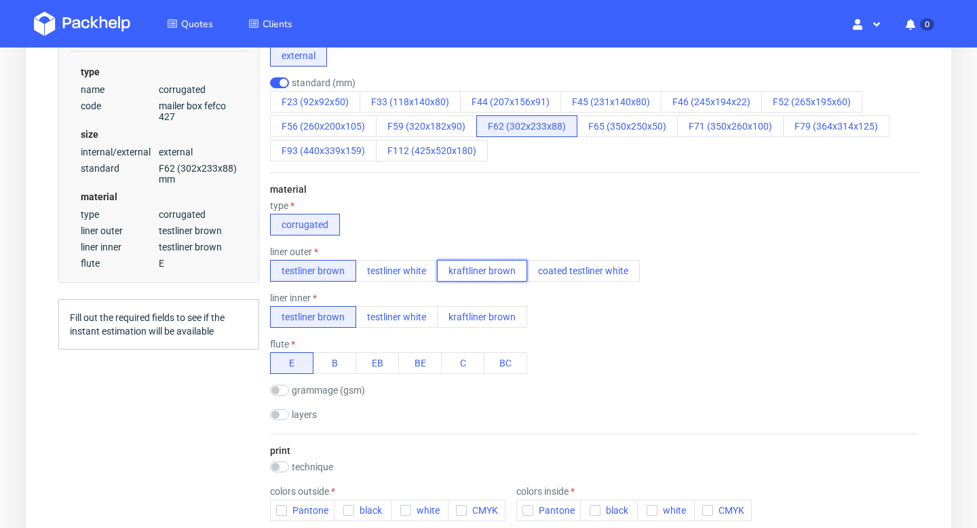
click at [480, 270] on button "kraftliner brown" at bounding box center [482, 271] width 90 height 22
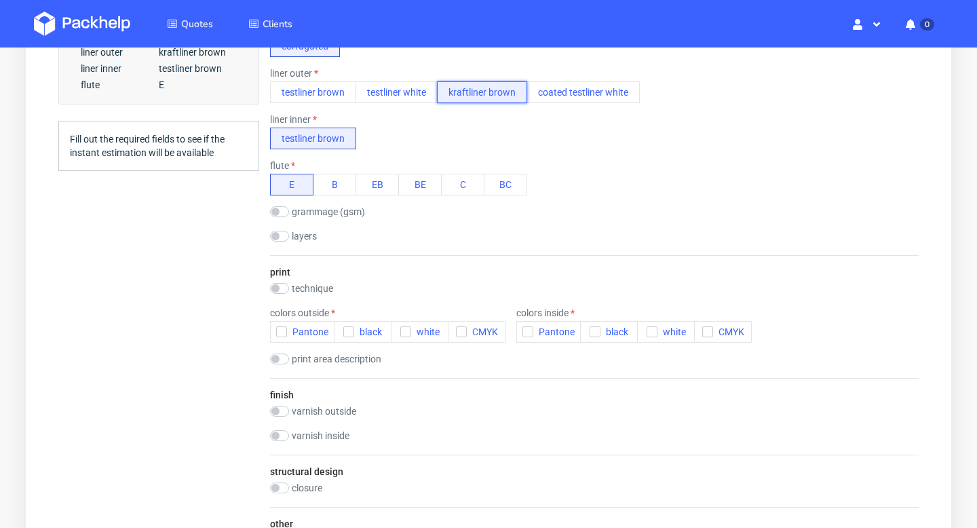
scroll to position [582, 0]
click at [300, 289] on label "technique" at bounding box center [312, 286] width 41 height 11
checkbox input "true"
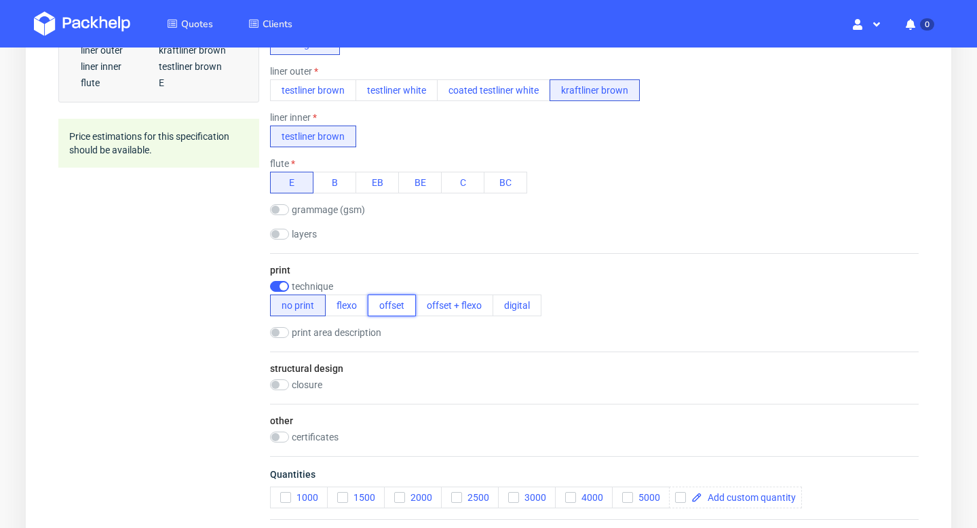
click at [390, 304] on button "offset" at bounding box center [392, 306] width 48 height 22
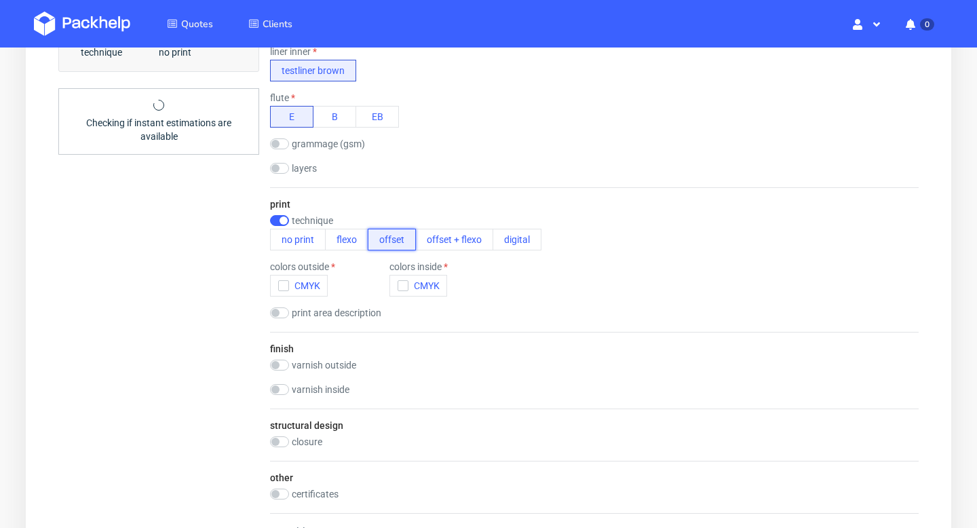
scroll to position [679, 0]
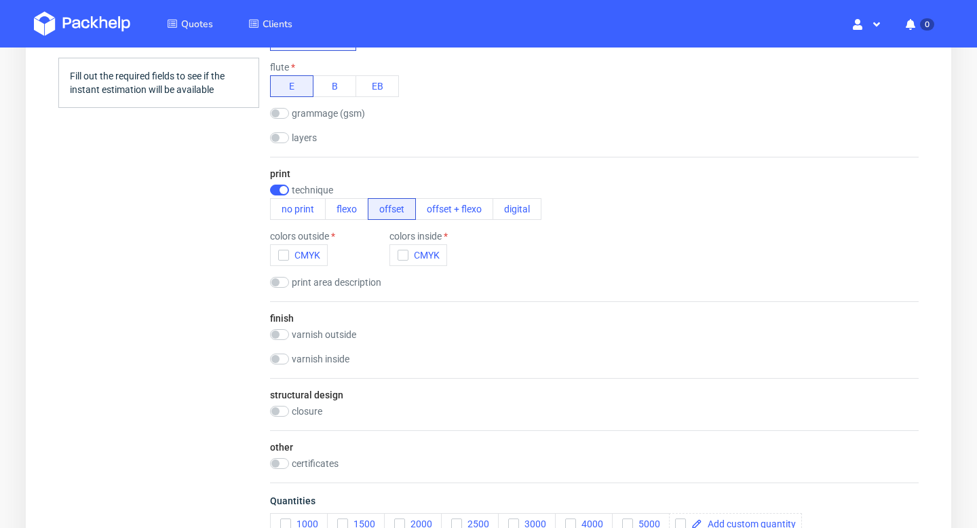
click at [320, 113] on label "grammage (gsm)" at bounding box center [328, 113] width 73 height 11
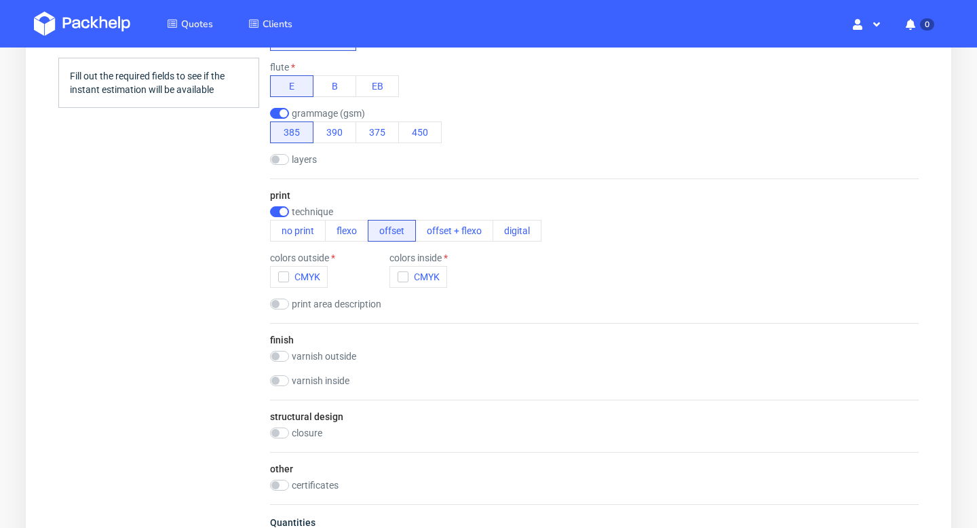
click at [320, 113] on label "grammage (gsm)" at bounding box center [328, 113] width 73 height 11
checkbox input "false"
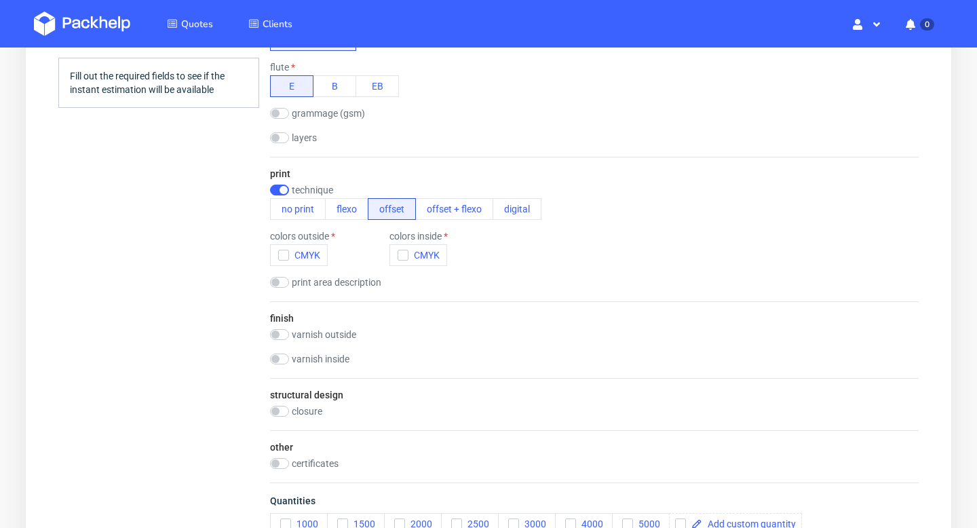
click at [301, 147] on div "material type corrugated liner outer testliner brown testliner white kraftliner…" at bounding box center [594, 25] width 649 height 261
click at [301, 140] on label "layers" at bounding box center [304, 137] width 25 height 11
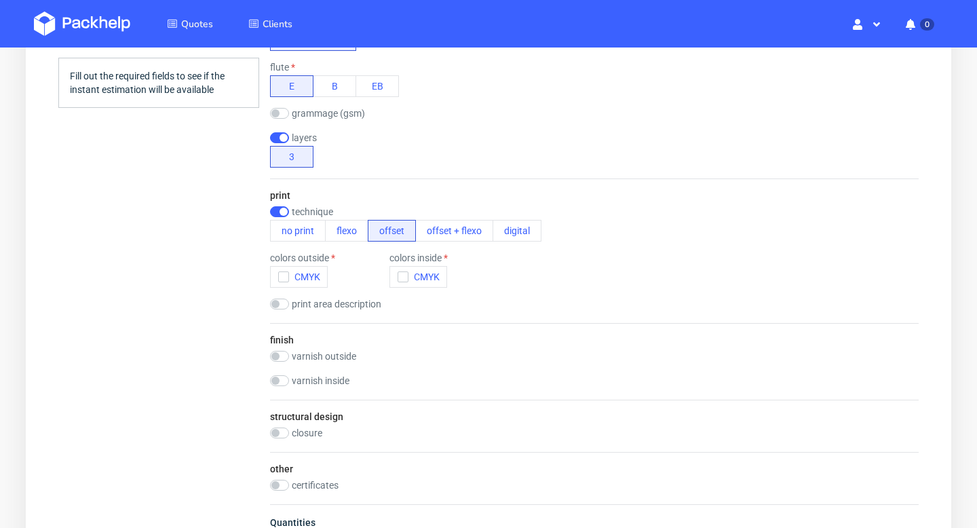
click at [301, 140] on label "layers" at bounding box center [304, 137] width 25 height 11
checkbox input "false"
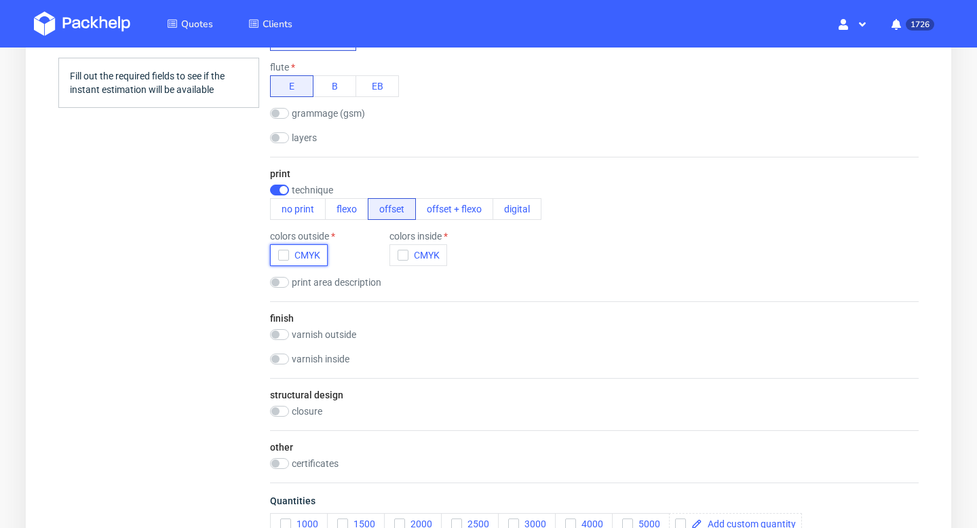
click at [279, 255] on icon "button" at bounding box center [284, 255] width 10 height 10
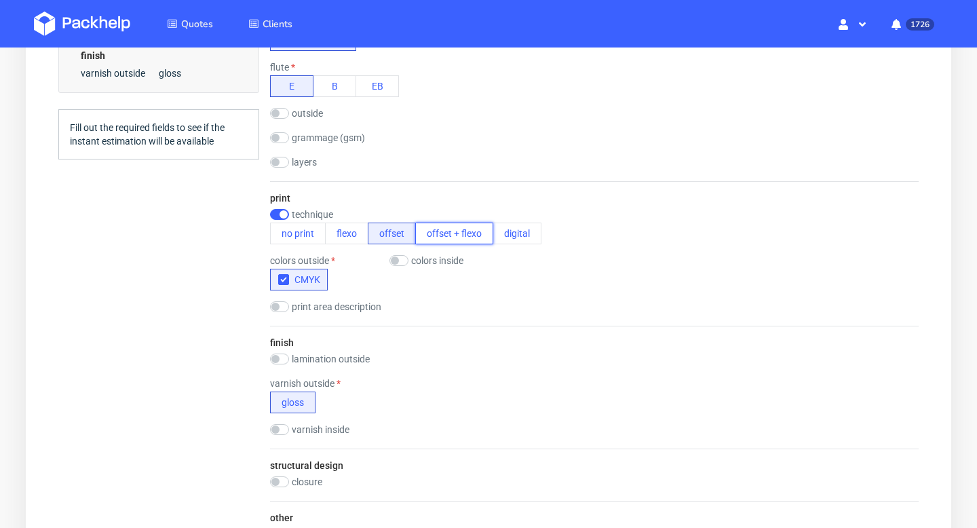
click at [462, 230] on button "offset + flexo" at bounding box center [454, 234] width 78 height 22
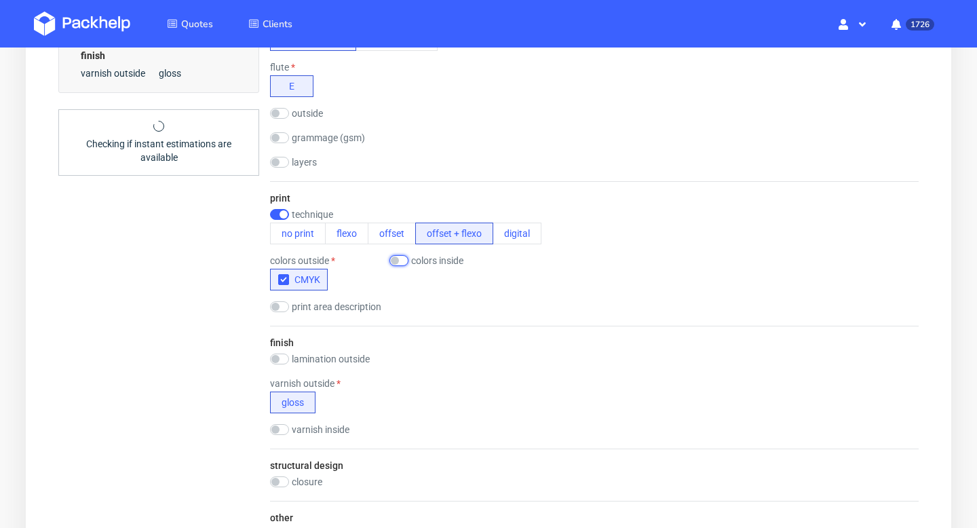
click at [399, 261] on input "checkbox" at bounding box center [399, 260] width 19 height 11
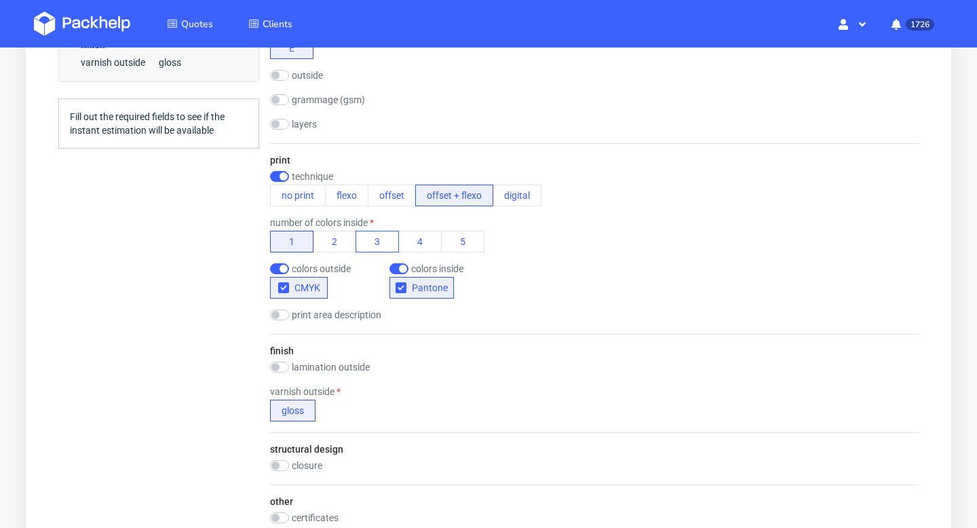
scroll to position [609, 0]
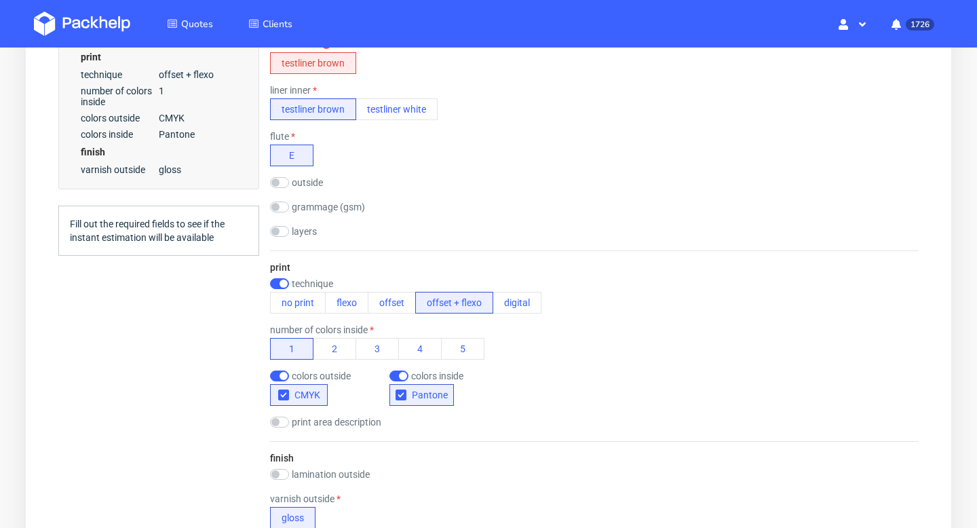
click at [300, 185] on label "outside" at bounding box center [307, 182] width 31 height 11
checkbox input "true"
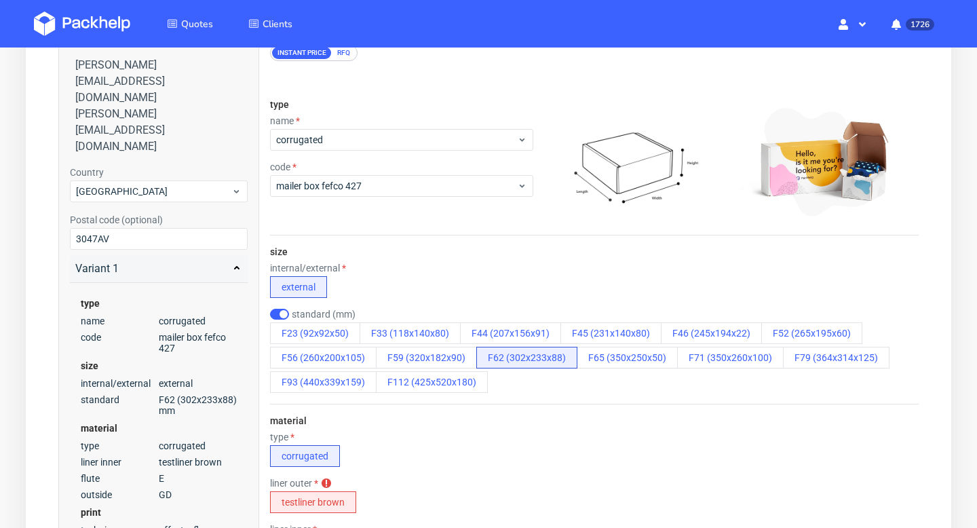
scroll to position [135, 0]
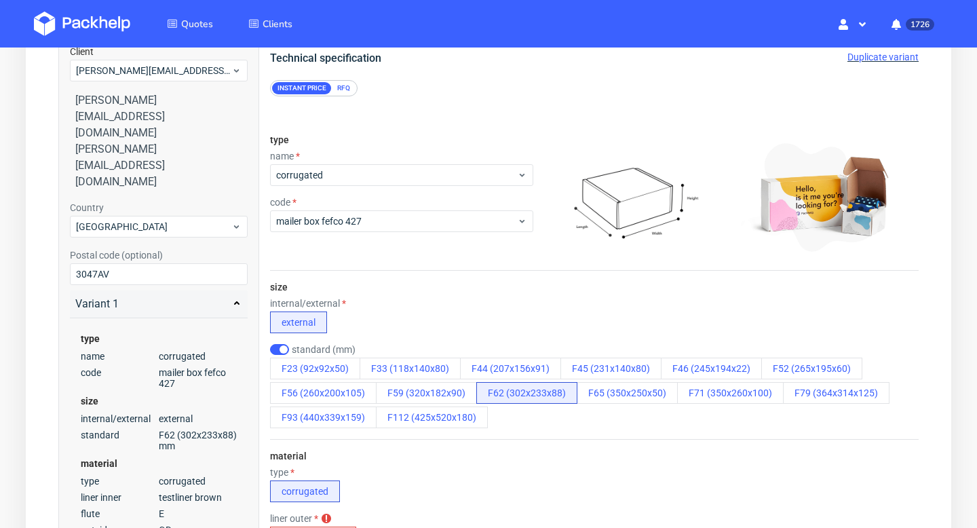
click at [342, 91] on div "RFQ" at bounding box center [344, 88] width 24 height 12
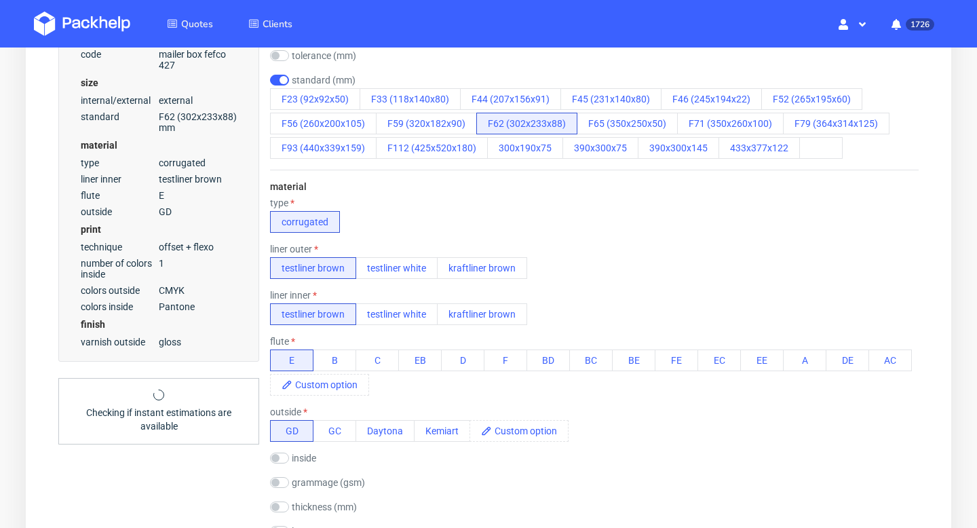
scroll to position [476, 0]
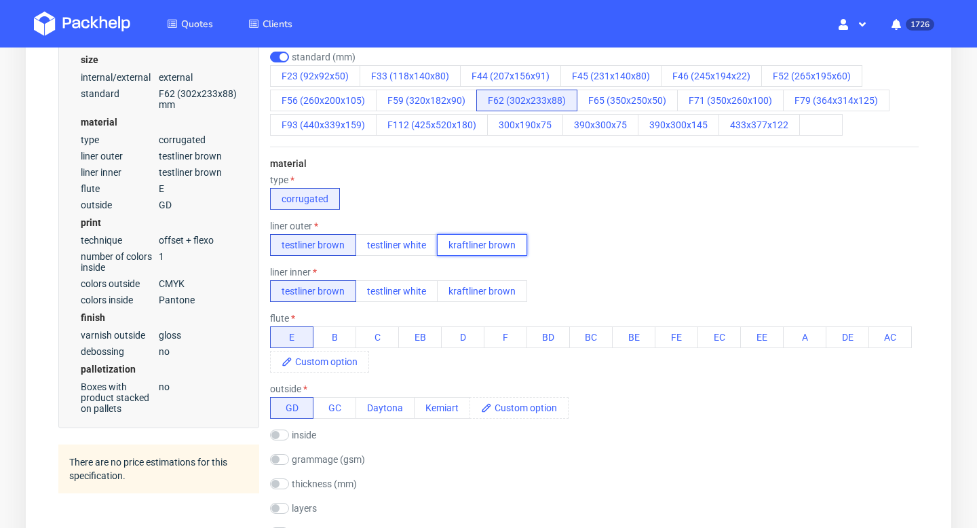
click at [489, 246] on button "kraftliner brown" at bounding box center [482, 245] width 90 height 22
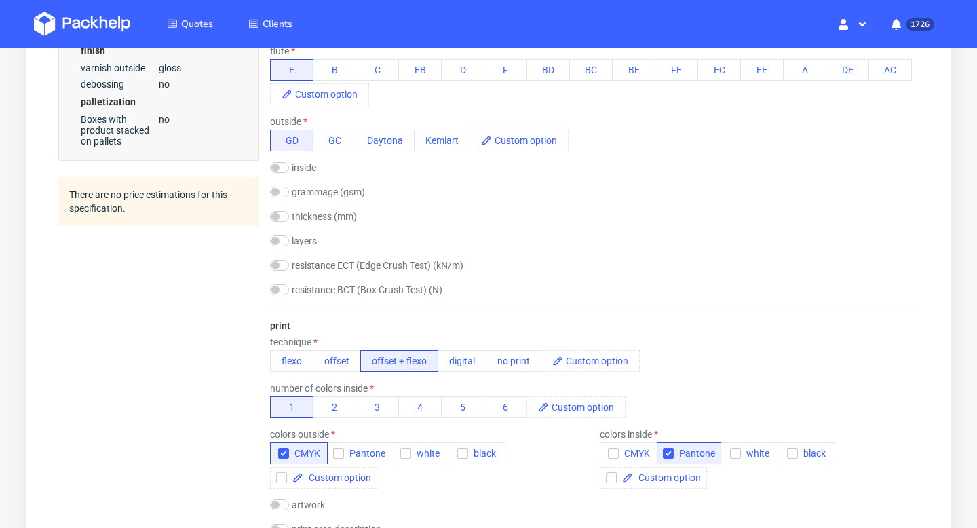
scroll to position [726, 0]
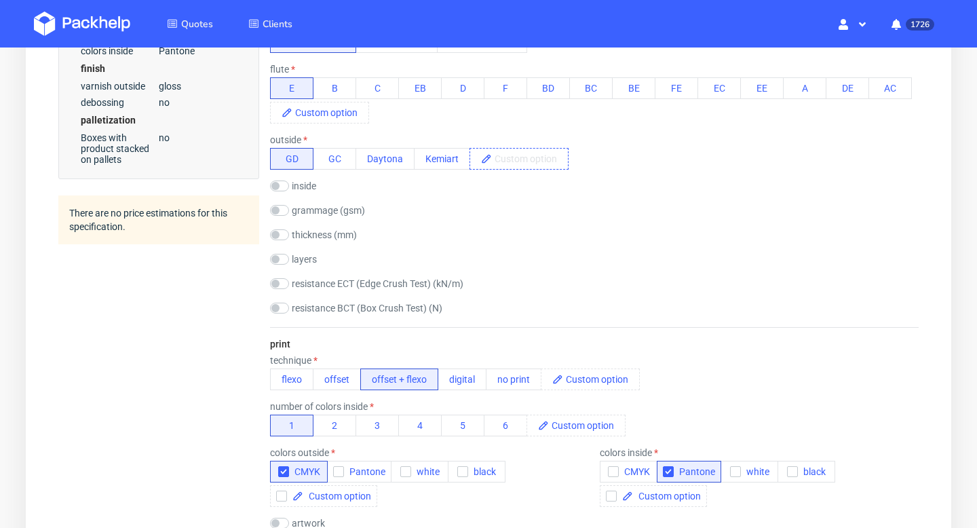
click at [535, 154] on span at bounding box center [530, 159] width 76 height 20
paste span
click at [576, 182] on div "inside GD GC Daytona Kemiart" at bounding box center [594, 188] width 649 height 14
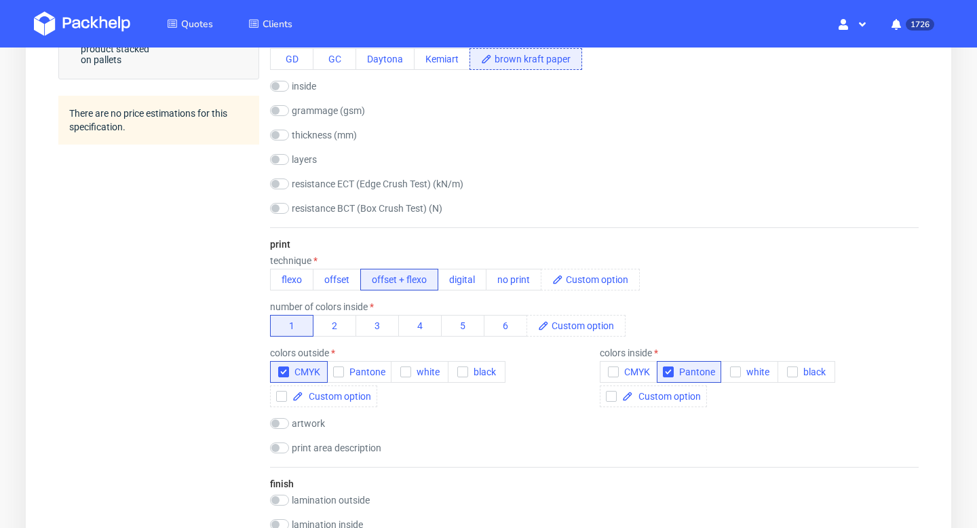
scroll to position [643, 0]
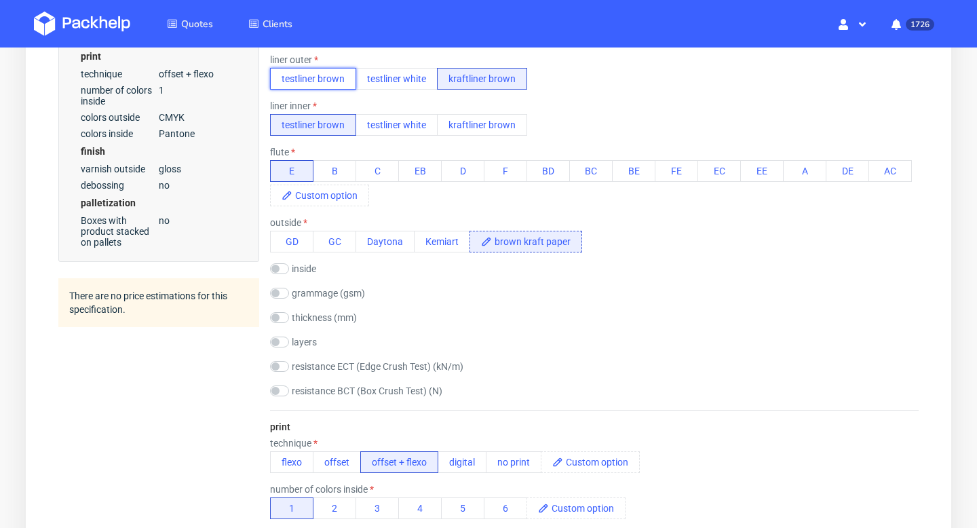
click at [333, 79] on button "testliner brown" at bounding box center [313, 79] width 86 height 22
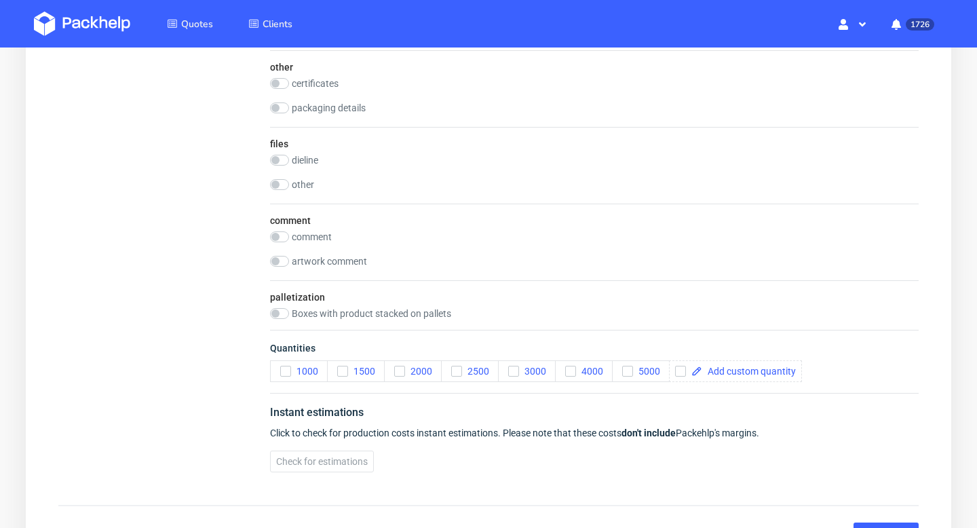
scroll to position [1910, 0]
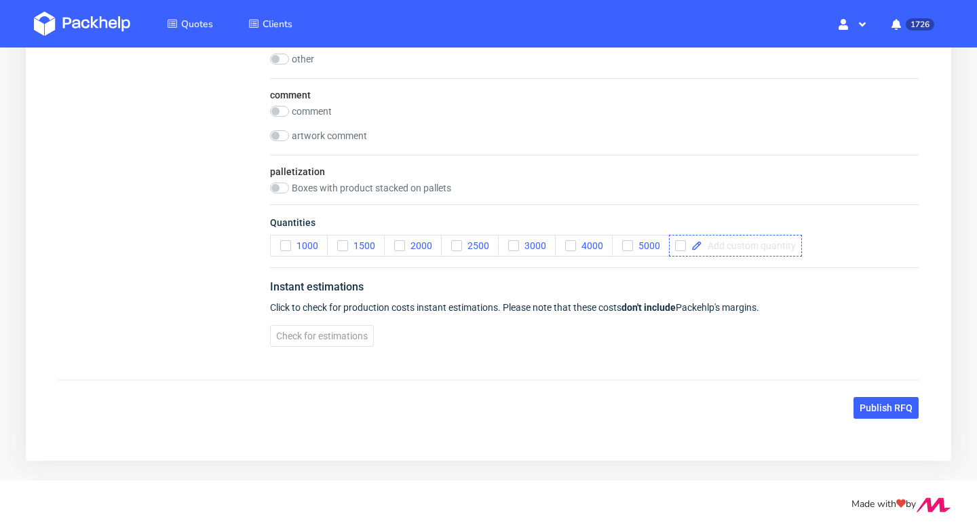
click at [738, 247] on span at bounding box center [749, 246] width 94 height 10
checkbox input "true"
click at [784, 286] on div "Instant estimations" at bounding box center [594, 290] width 649 height 22
click at [897, 400] on button "Publish RFQ" at bounding box center [886, 408] width 65 height 22
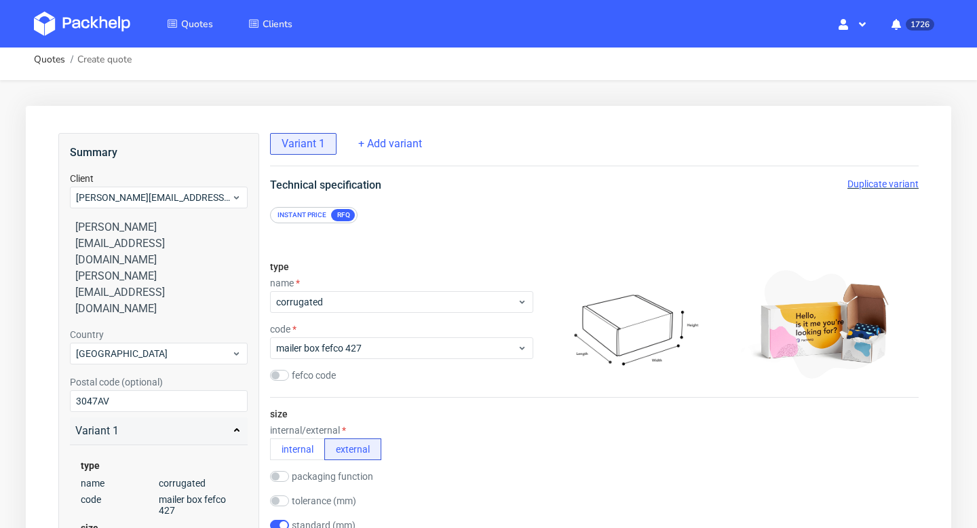
scroll to position [0, 0]
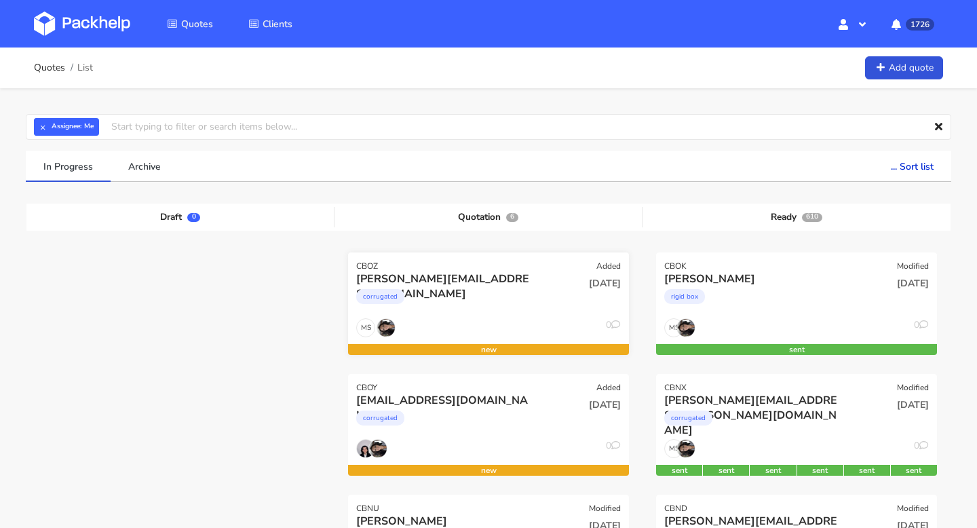
click at [492, 278] on div "[PERSON_NAME][EMAIL_ADDRESS][DOMAIN_NAME]" at bounding box center [446, 278] width 180 height 15
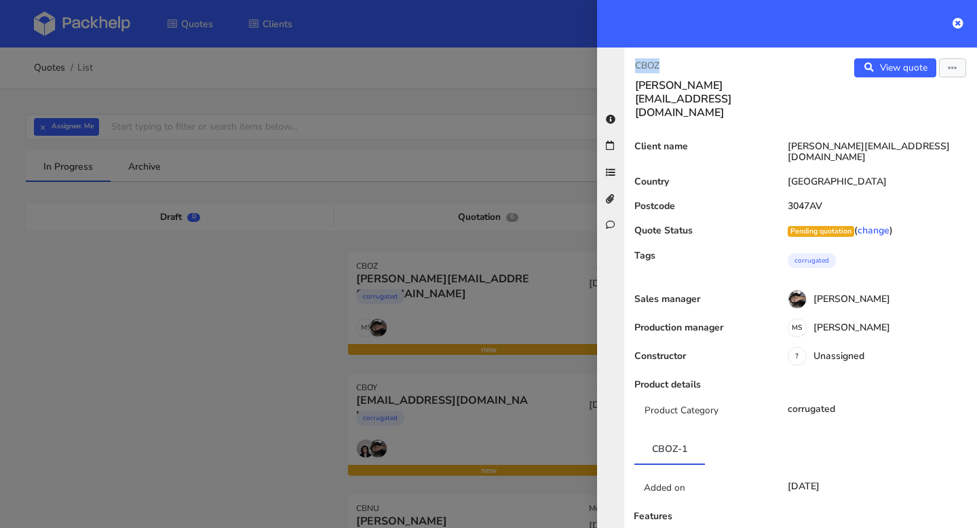
drag, startPoint x: 677, startPoint y: 65, endPoint x: 616, endPoint y: 65, distance: 61.1
click at [616, 65] on div "CBOZ [PERSON_NAME][EMAIL_ADDRESS][DOMAIN_NAME] View quote Edit quote Client nam…" at bounding box center [787, 288] width 380 height 481
copy p "CBOZ"
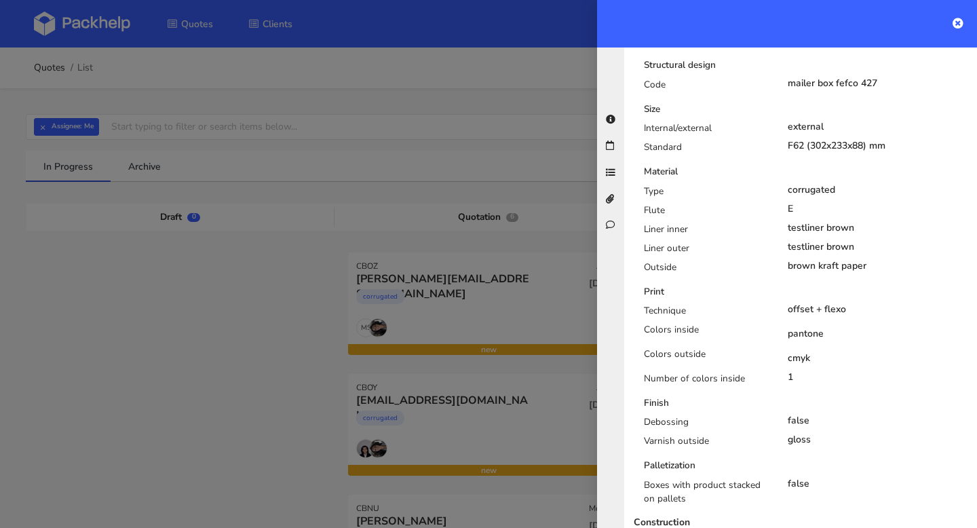
scroll to position [541, 0]
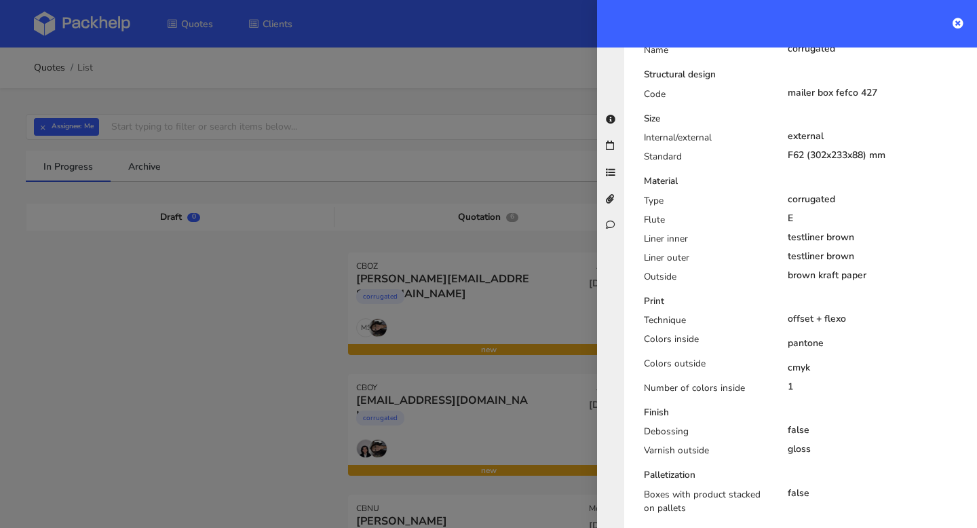
drag, startPoint x: 880, startPoint y: 237, endPoint x: 781, endPoint y: 237, distance: 99.1
click at [781, 270] on div "brown kraft paper" at bounding box center [878, 275] width 201 height 11
copy div "brown kraft paper"
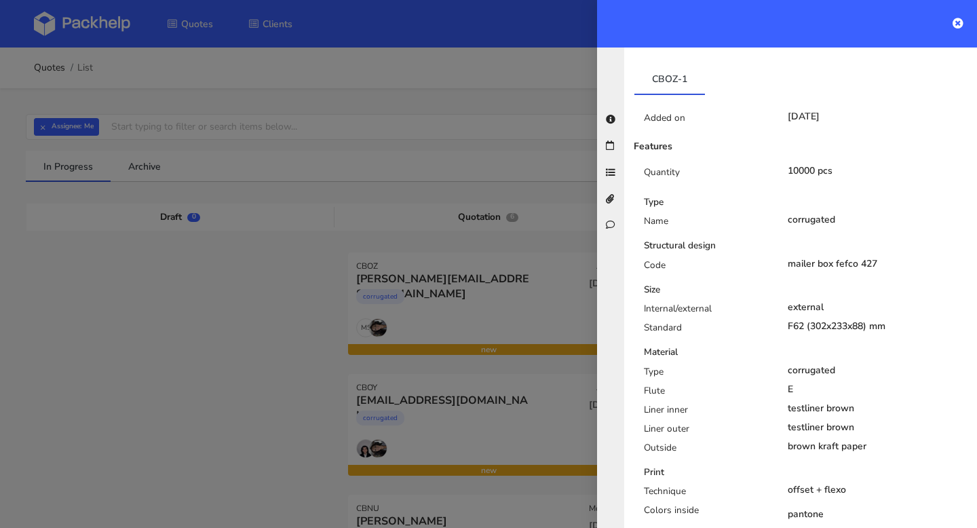
scroll to position [0, 0]
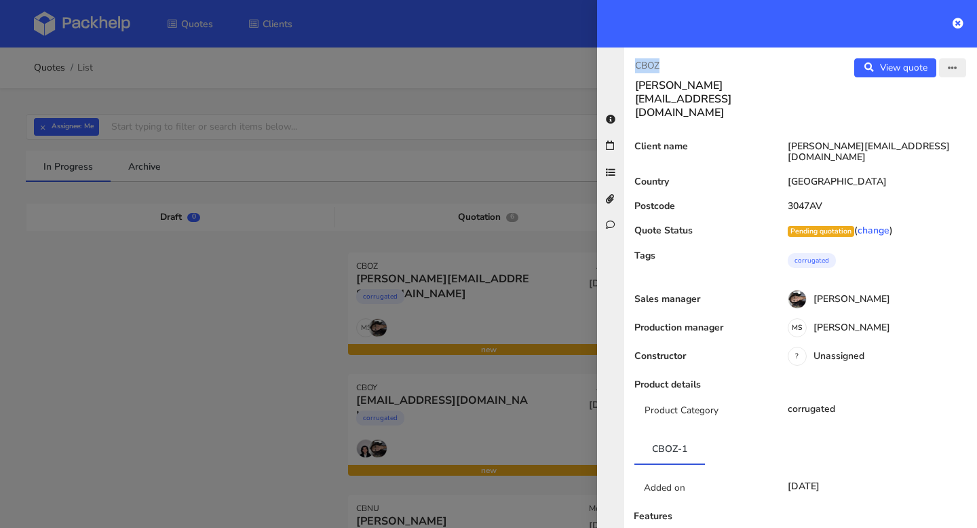
click at [946, 68] on button "button" at bounding box center [952, 67] width 27 height 19
click at [891, 90] on link "Edit quote" at bounding box center [908, 96] width 119 height 22
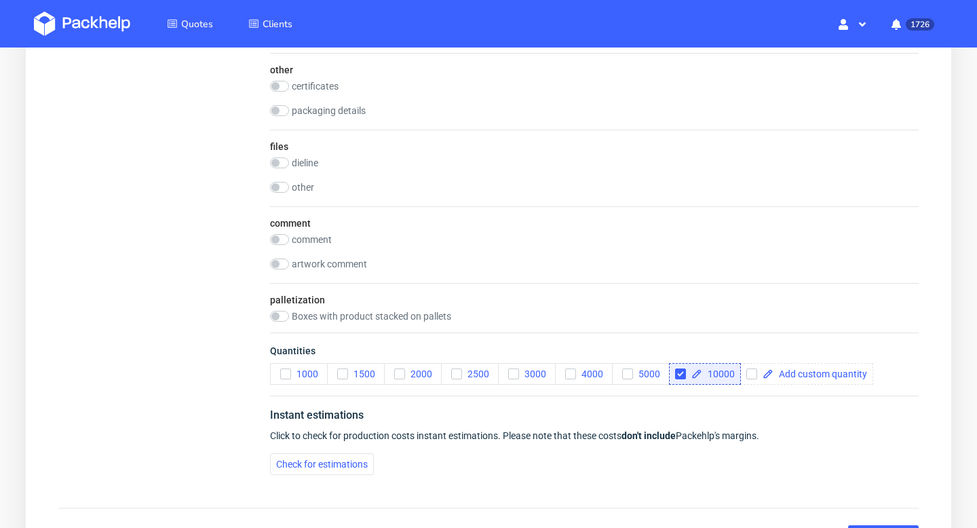
scroll to position [1739, 0]
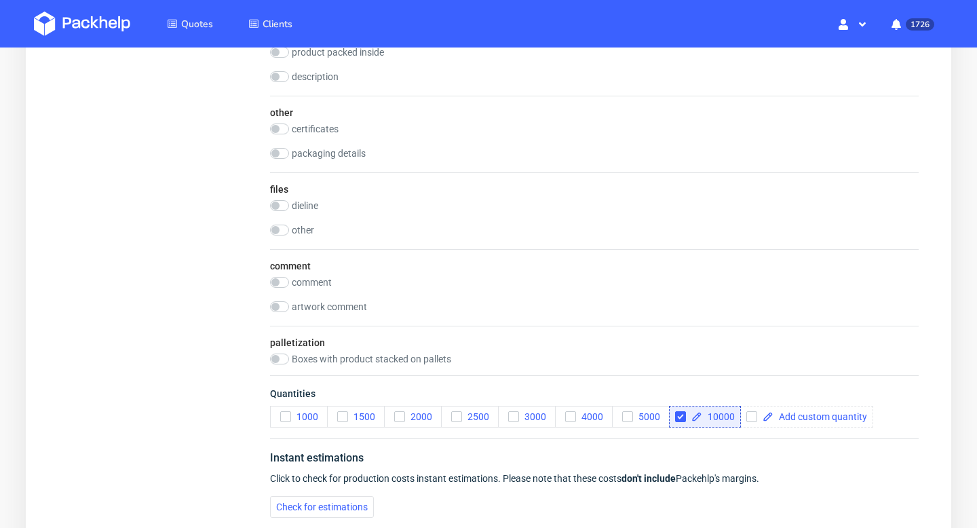
click at [305, 232] on label "other" at bounding box center [303, 230] width 22 height 11
checkbox input "true"
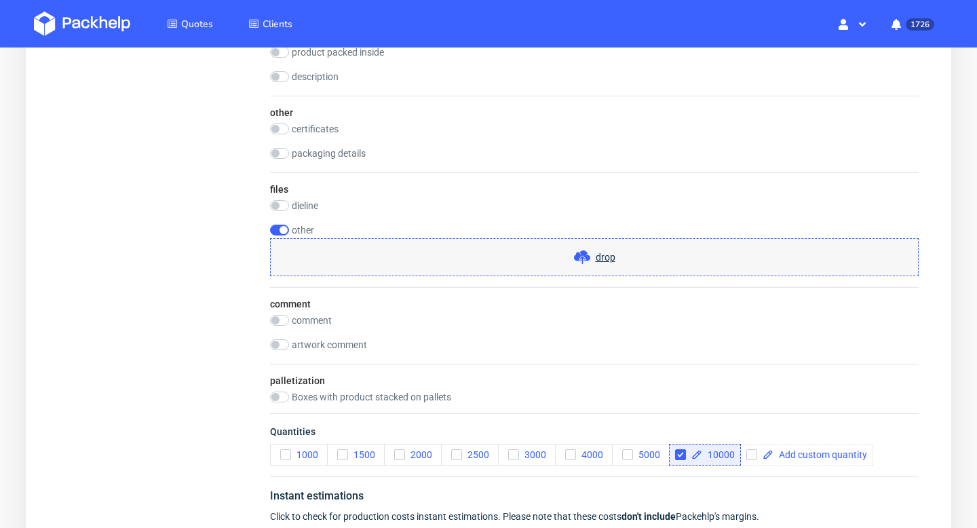
click at [466, 254] on div "drop" at bounding box center [594, 257] width 649 height 38
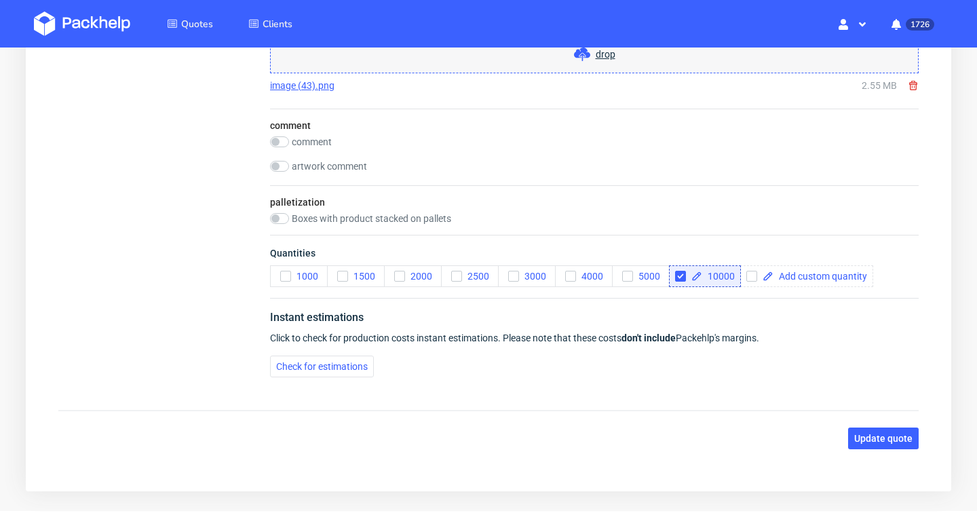
scroll to position [1972, 0]
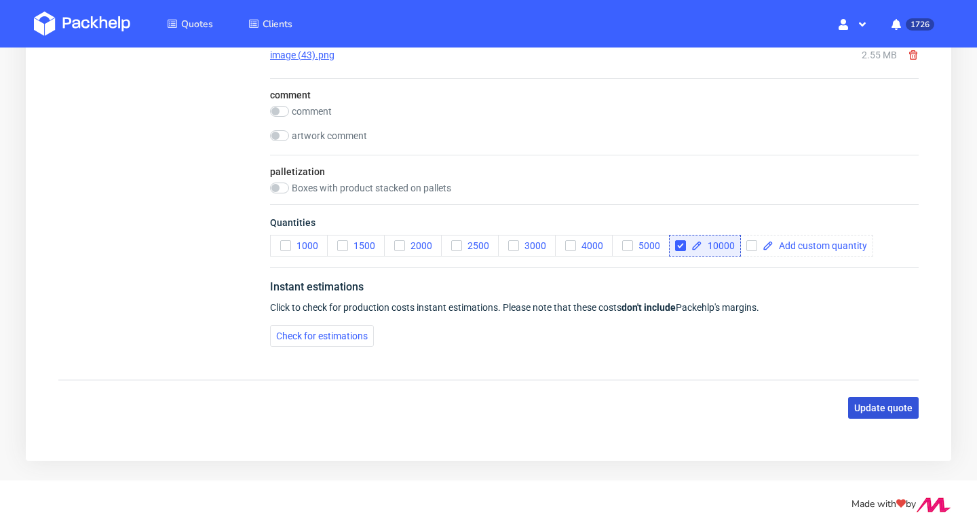
click at [887, 403] on span "Update quote" at bounding box center [883, 408] width 58 height 10
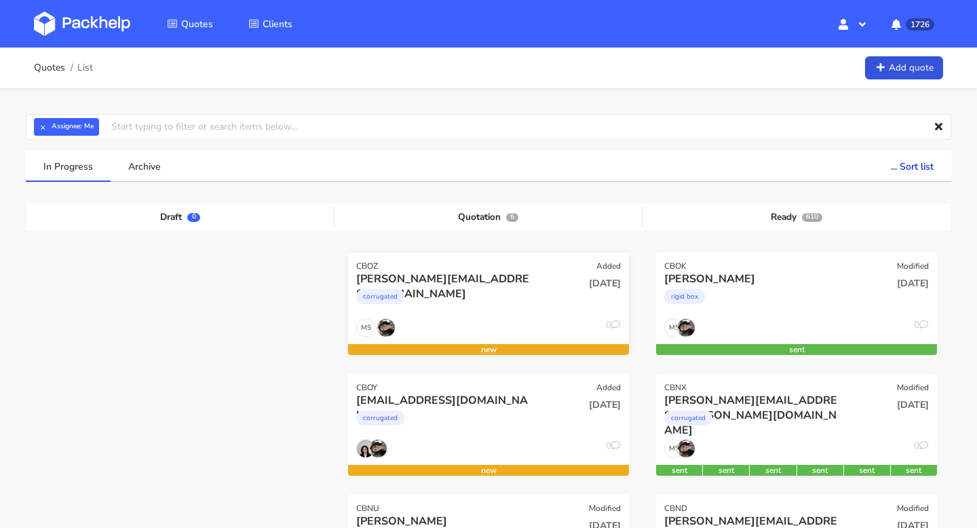
click at [468, 299] on div "corrugated" at bounding box center [446, 299] width 180 height 27
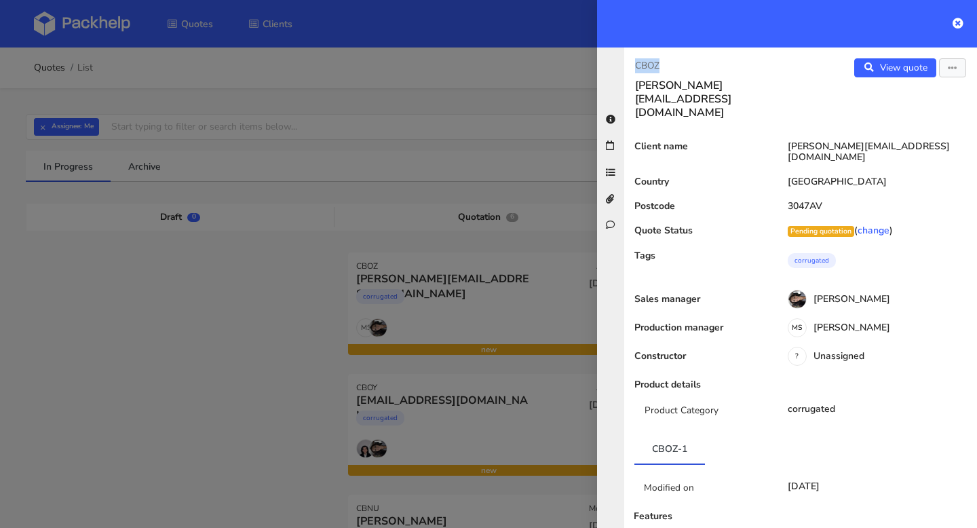
drag, startPoint x: 673, startPoint y: 64, endPoint x: 618, endPoint y: 64, distance: 54.3
click at [618, 64] on div "CBOZ anna@mondaymerch.com View quote Edit quote Client name anna@mondaymerch.co…" at bounding box center [787, 288] width 380 height 481
copy p "CBOZ"
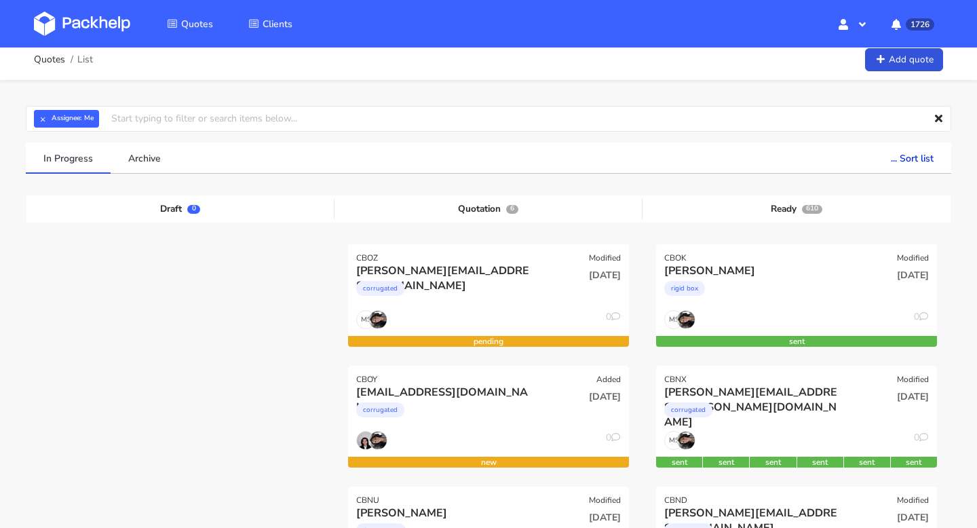
scroll to position [204, 0]
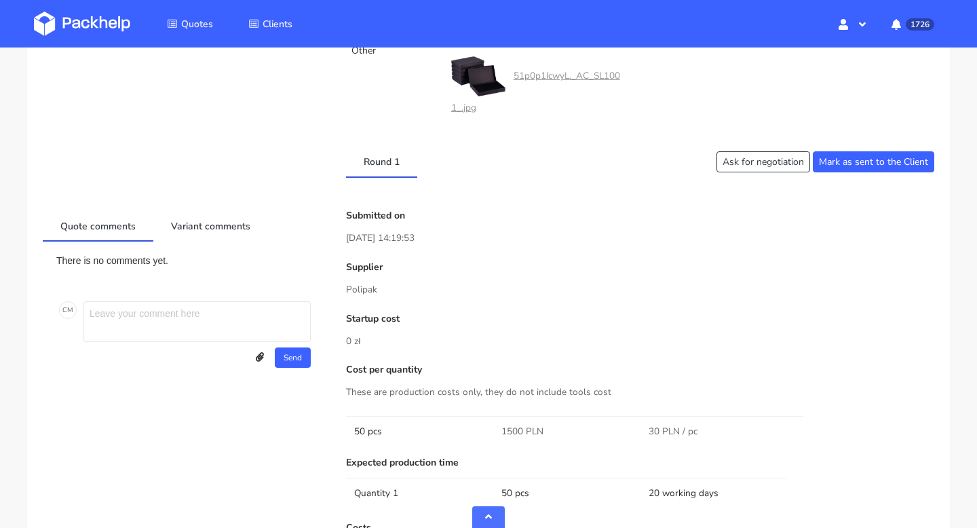
scroll to position [857, 0]
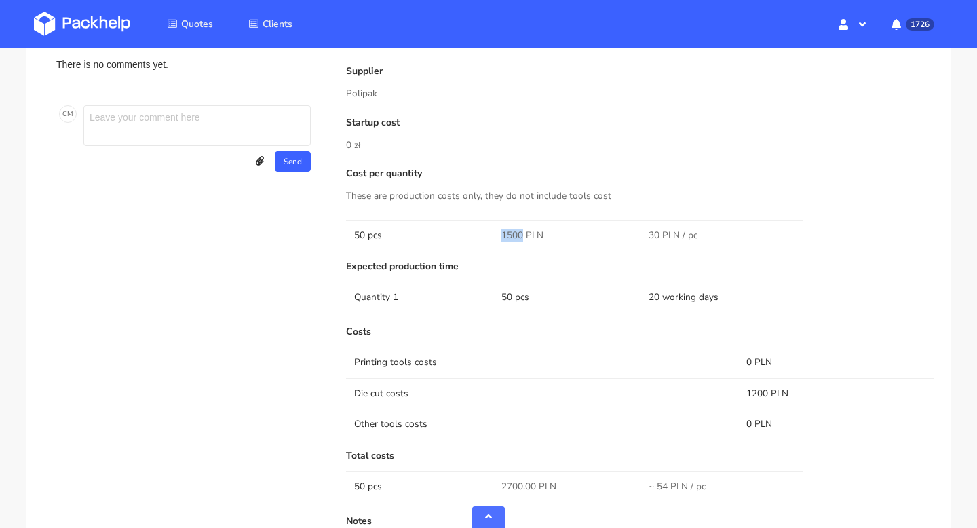
drag, startPoint x: 523, startPoint y: 233, endPoint x: 493, endPoint y: 233, distance: 29.2
click at [493, 233] on td "1500 PLN" at bounding box center [566, 235] width 147 height 31
copy span "1500"
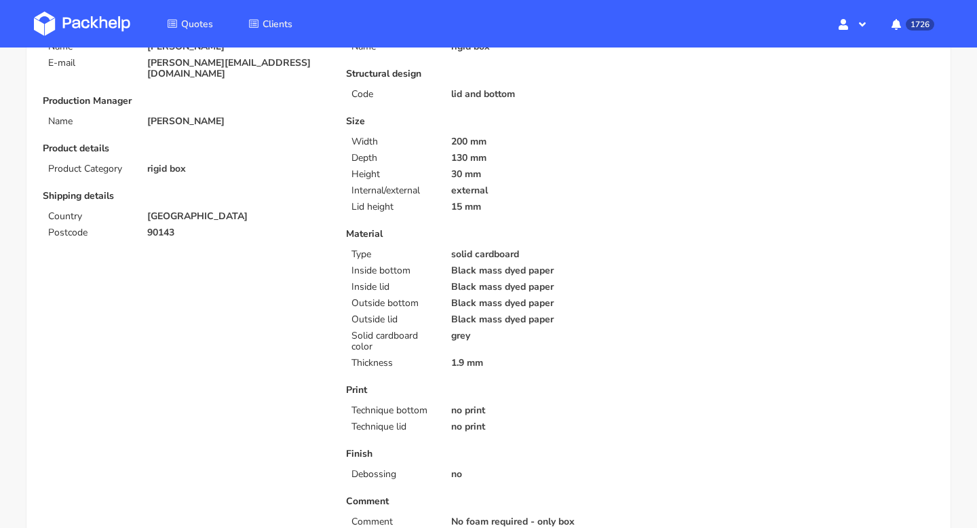
scroll to position [140, 0]
drag, startPoint x: 184, startPoint y: 223, endPoint x: 143, endPoint y: 224, distance: 40.7
click at [143, 229] on div "90143" at bounding box center [237, 234] width 199 height 11
copy p "90143"
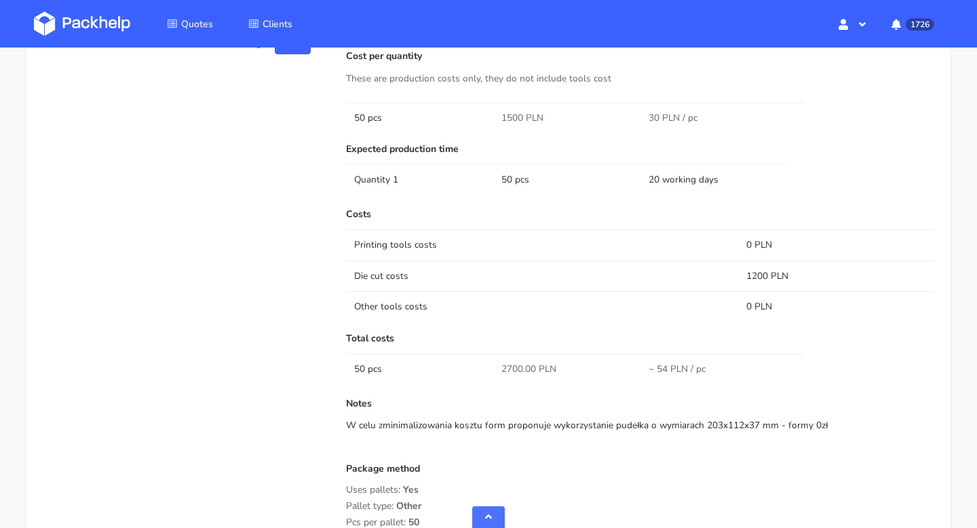
scroll to position [1110, 0]
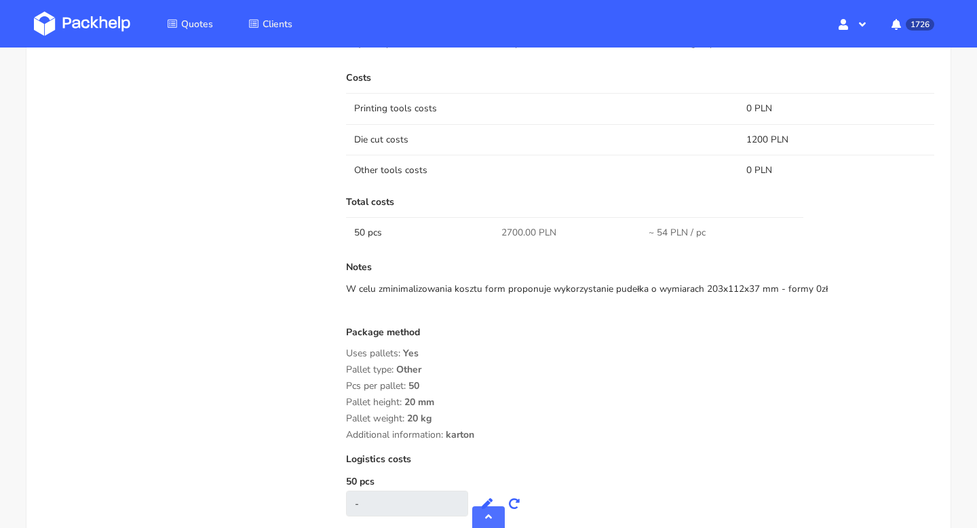
click at [709, 289] on div "W celu zminimalizowania kosztu form proponuje wykorzystanie pudełka o wymiarach…" at bounding box center [640, 289] width 588 height 14
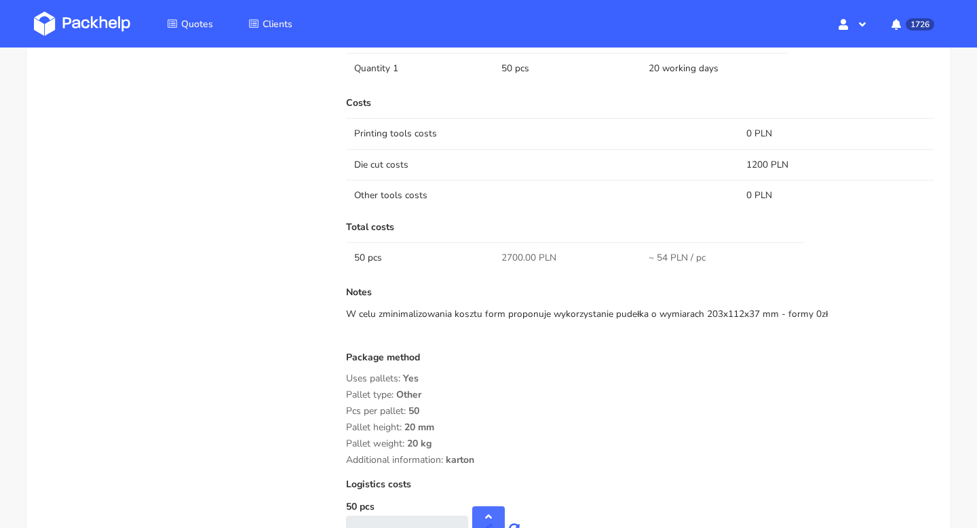
scroll to position [1101, 0]
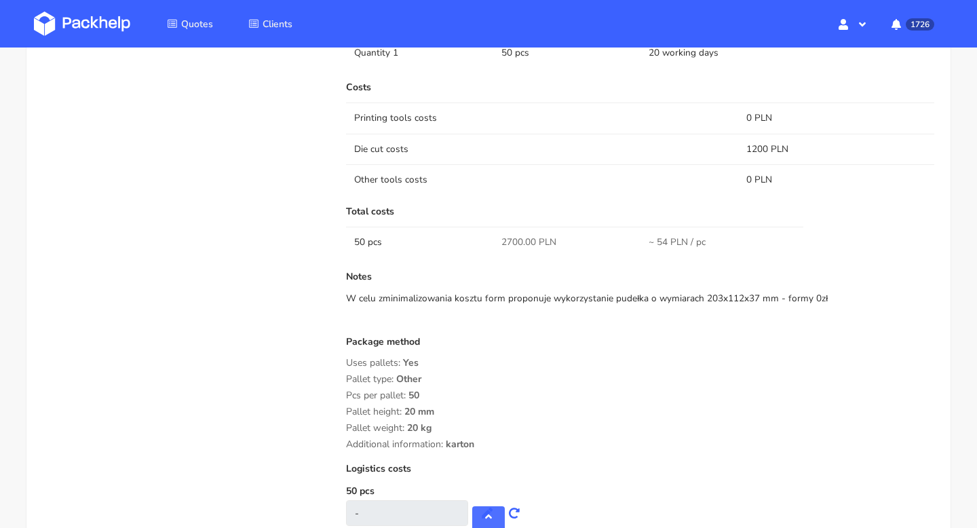
click at [814, 297] on div "W celu zminimalizowania kosztu form proponuje wykorzystanie pudełka o wymiarach…" at bounding box center [640, 299] width 588 height 14
drag, startPoint x: 814, startPoint y: 297, endPoint x: 344, endPoint y: 297, distance: 470.3
click at [344, 297] on div "Submitted on 25 Sep 2025 14:19:53 Supplier Polipak Startup cost 0 zł Cost per q…" at bounding box center [640, 155] width 607 height 770
copy div "W celu zminimalizowania kosztu form proponuje wykorzystanie pudełka o wymiarach…"
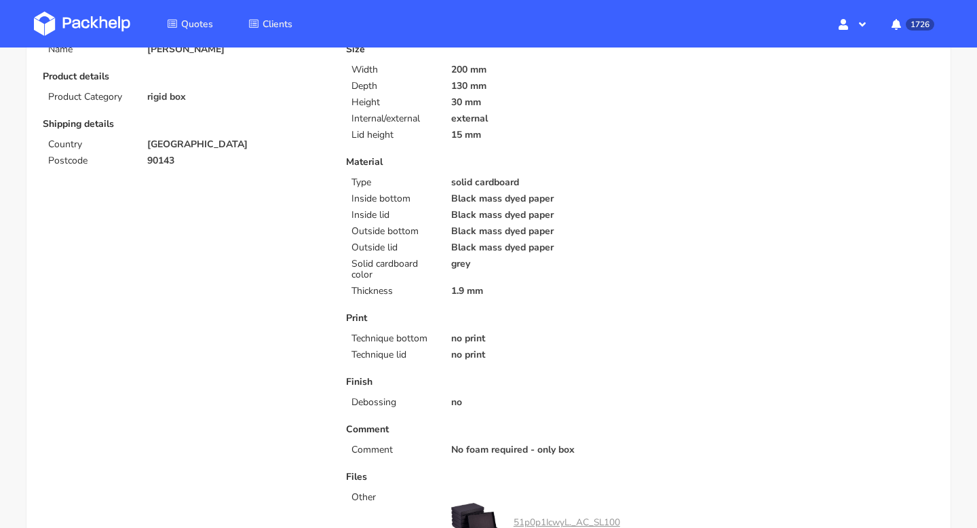
scroll to position [0, 0]
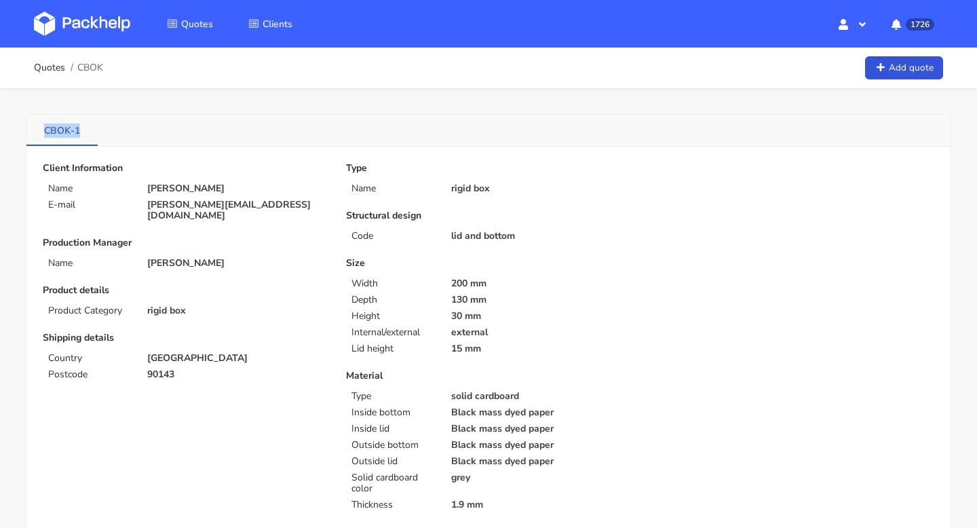
drag, startPoint x: 39, startPoint y: 130, endPoint x: 79, endPoint y: 130, distance: 40.7
click at [79, 130] on link "CBOK-1" at bounding box center [61, 130] width 71 height 30
copy link "CBOK-1"
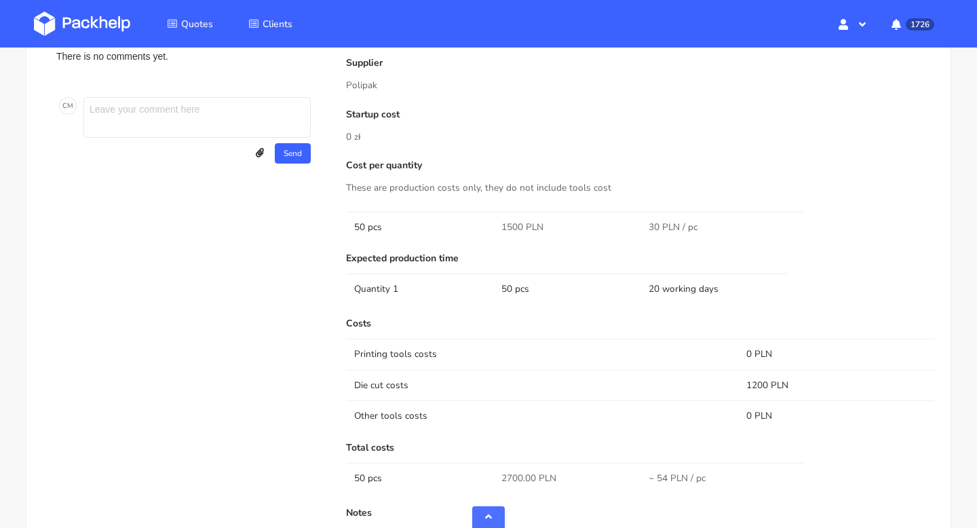
scroll to position [857, 0]
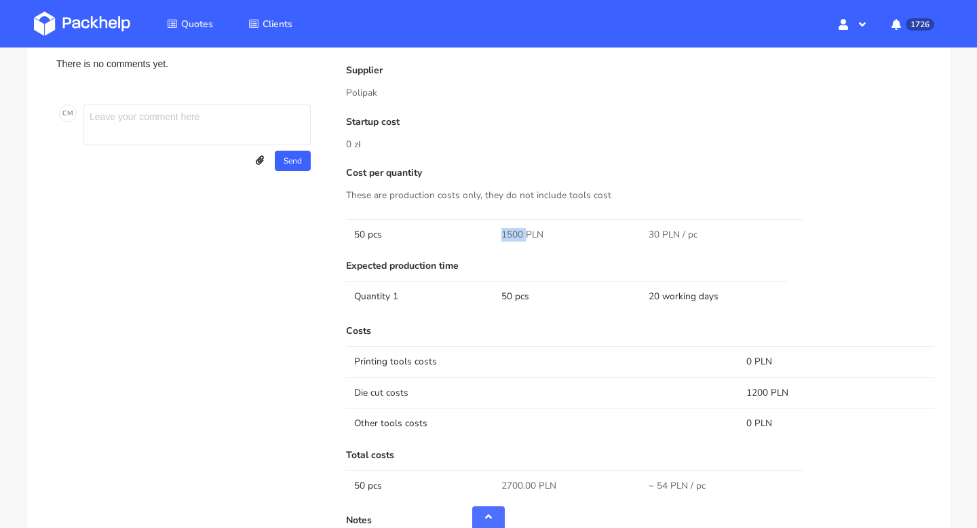
drag, startPoint x: 524, startPoint y: 234, endPoint x: 497, endPoint y: 233, distance: 26.5
click at [497, 233] on td "1500 PLN" at bounding box center [566, 234] width 147 height 31
copy span "1500"
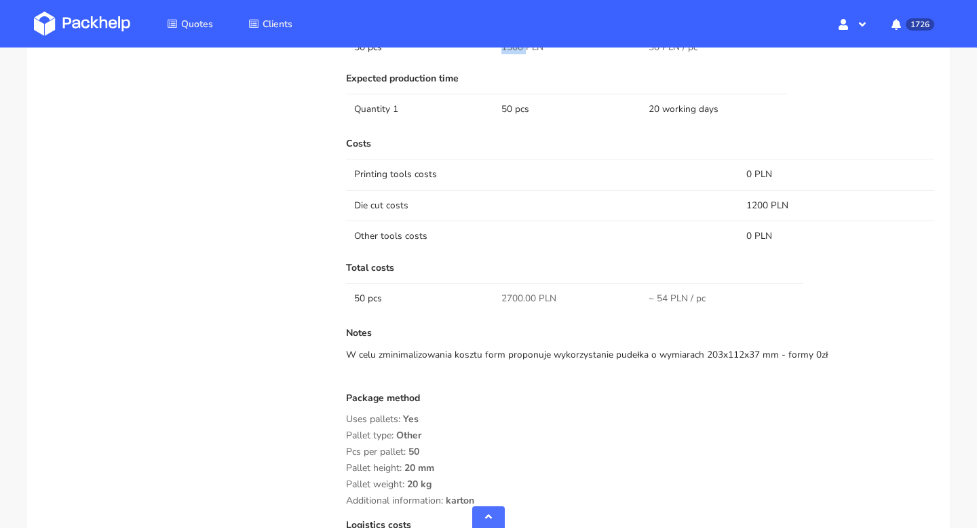
scroll to position [1207, 0]
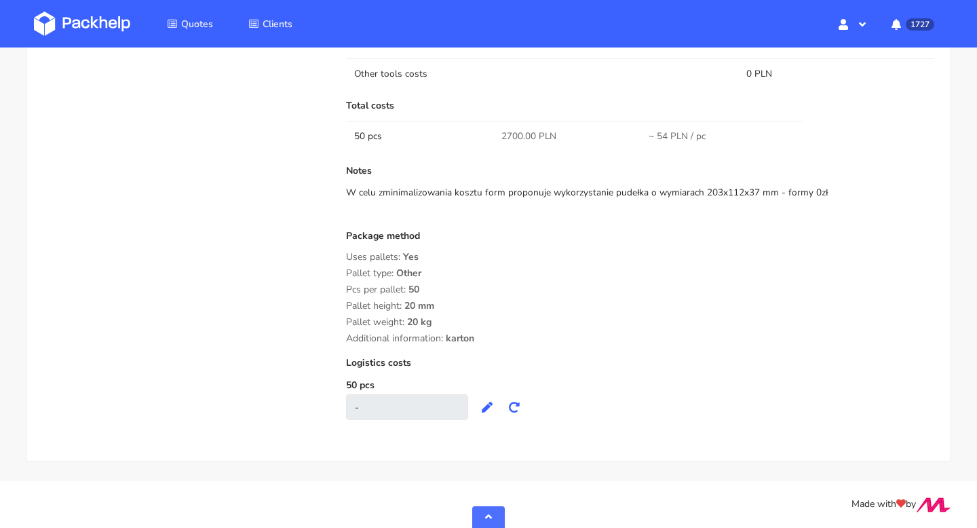
click at [744, 191] on div "W celu zminimalizowania kosztu form proponuje wykorzystanie pudełka o wymiarach…" at bounding box center [640, 193] width 588 height 14
drag, startPoint x: 766, startPoint y: 191, endPoint x: 695, endPoint y: 191, distance: 71.3
click at [695, 191] on div "W celu zminimalizowania kosztu form proponuje wykorzystanie pudełka o wymiarach…" at bounding box center [640, 193] width 588 height 14
copy div "203x112x37 mm"
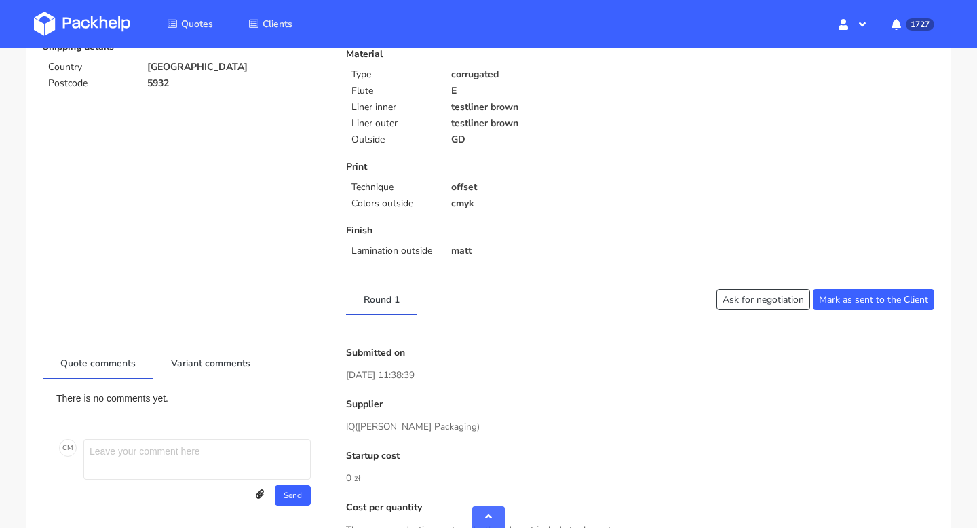
scroll to position [463, 0]
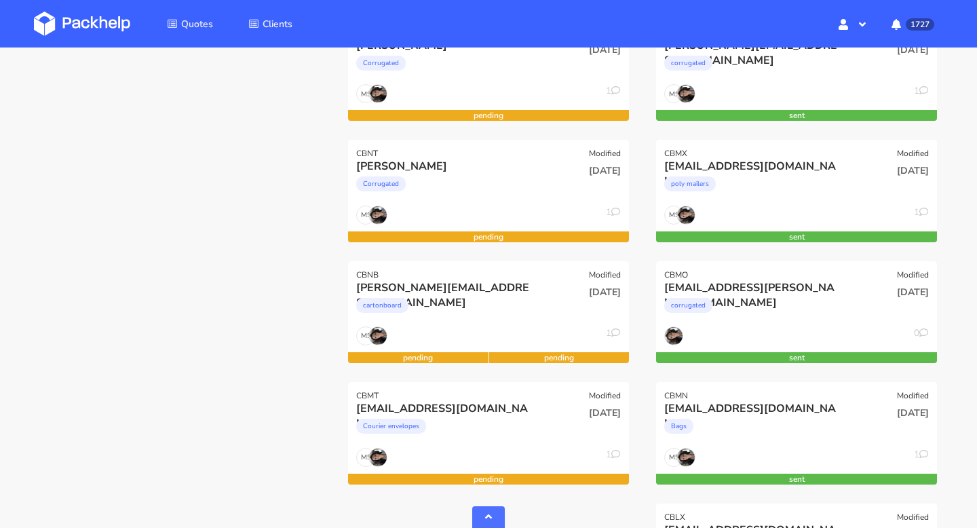
scroll to position [478, 0]
